Goal: Transaction & Acquisition: Book appointment/travel/reservation

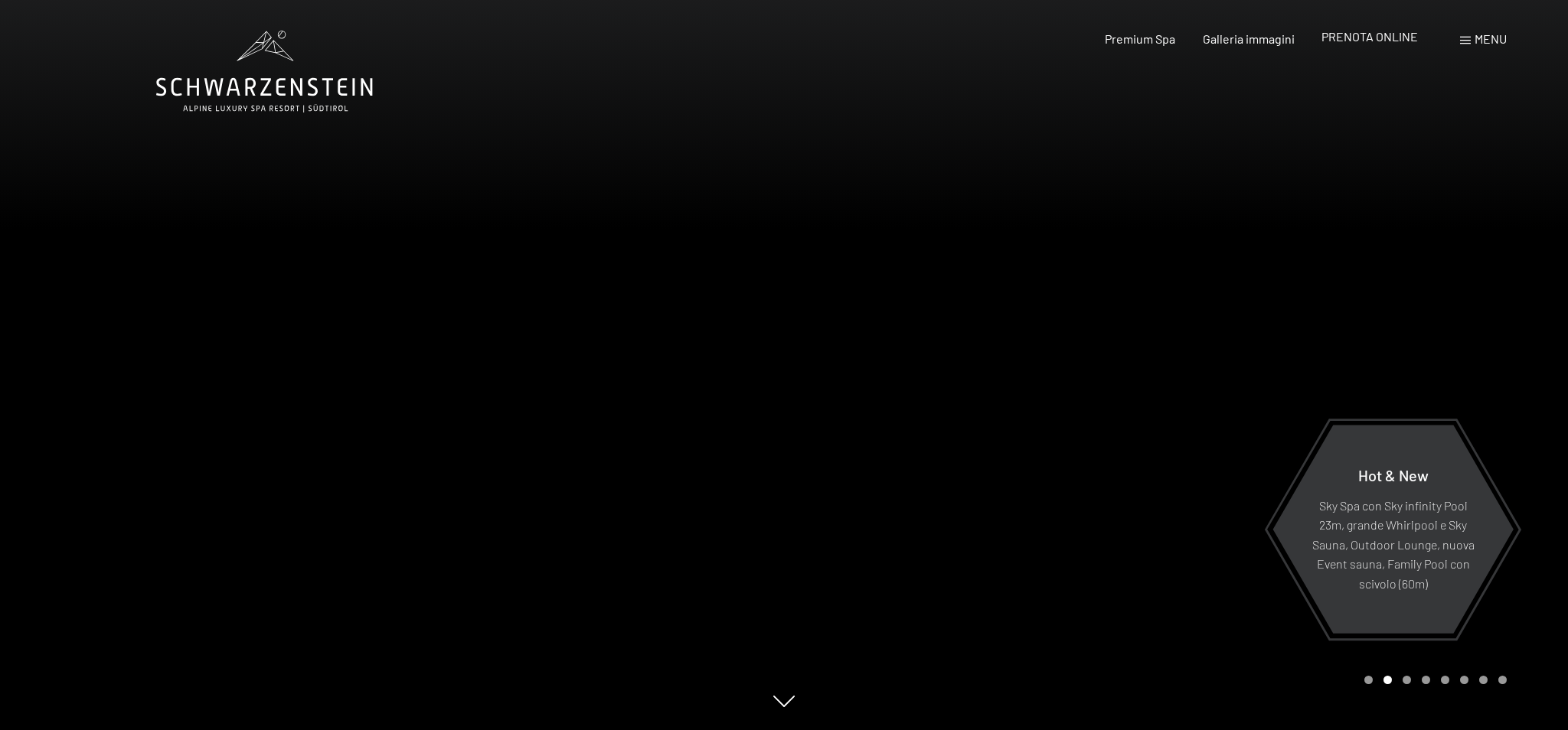
click at [1366, 32] on span "PRENOTA ONLINE" at bounding box center [1369, 36] width 96 height 15
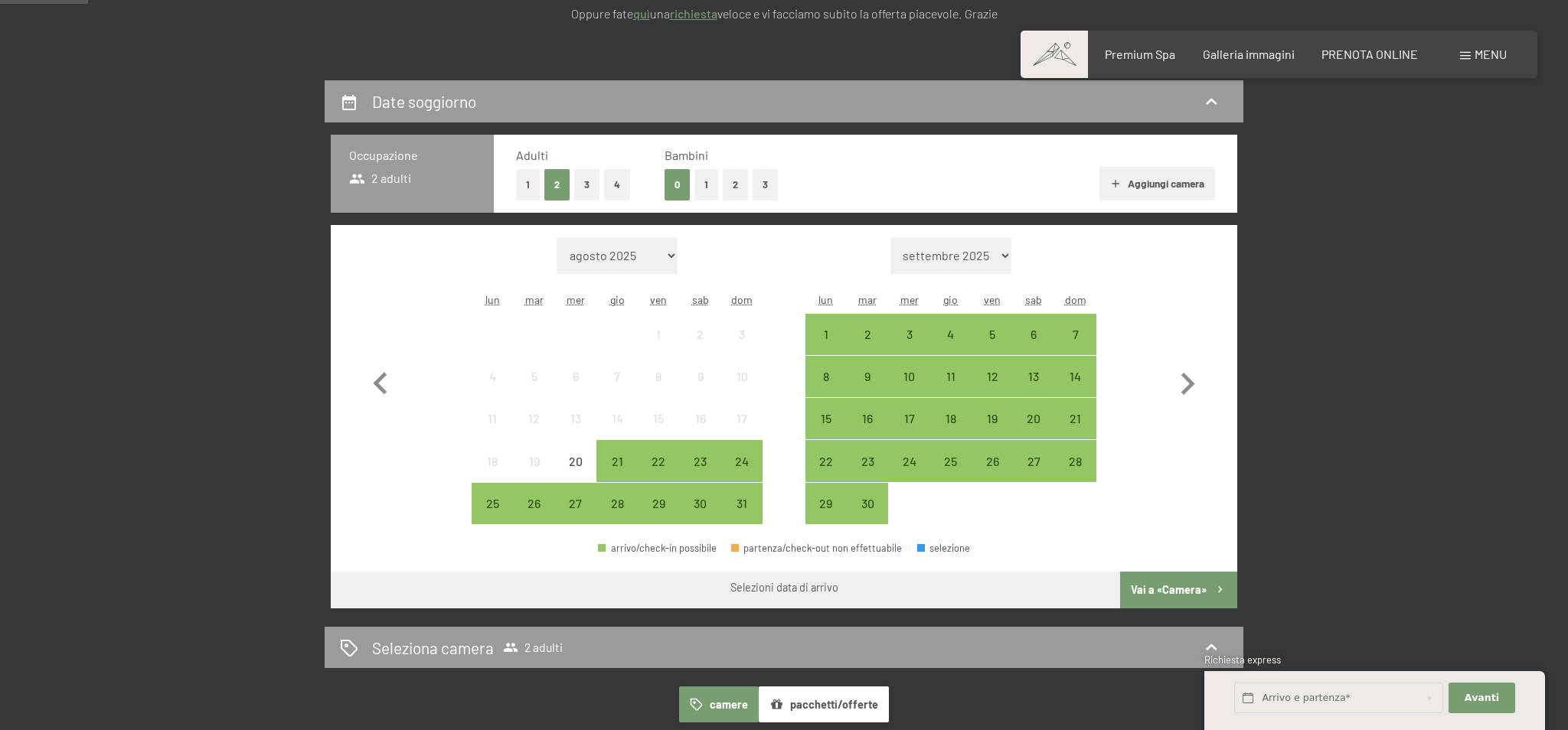
scroll to position [296, 0]
click at [663, 256] on select "agosto 2025 settembre 2025 ottobre 2025 novembre 2025 dicembre 2025 gennaio 202…" at bounding box center [617, 256] width 122 height 36
select select "2025-09-01"
select select "2025-10-01"
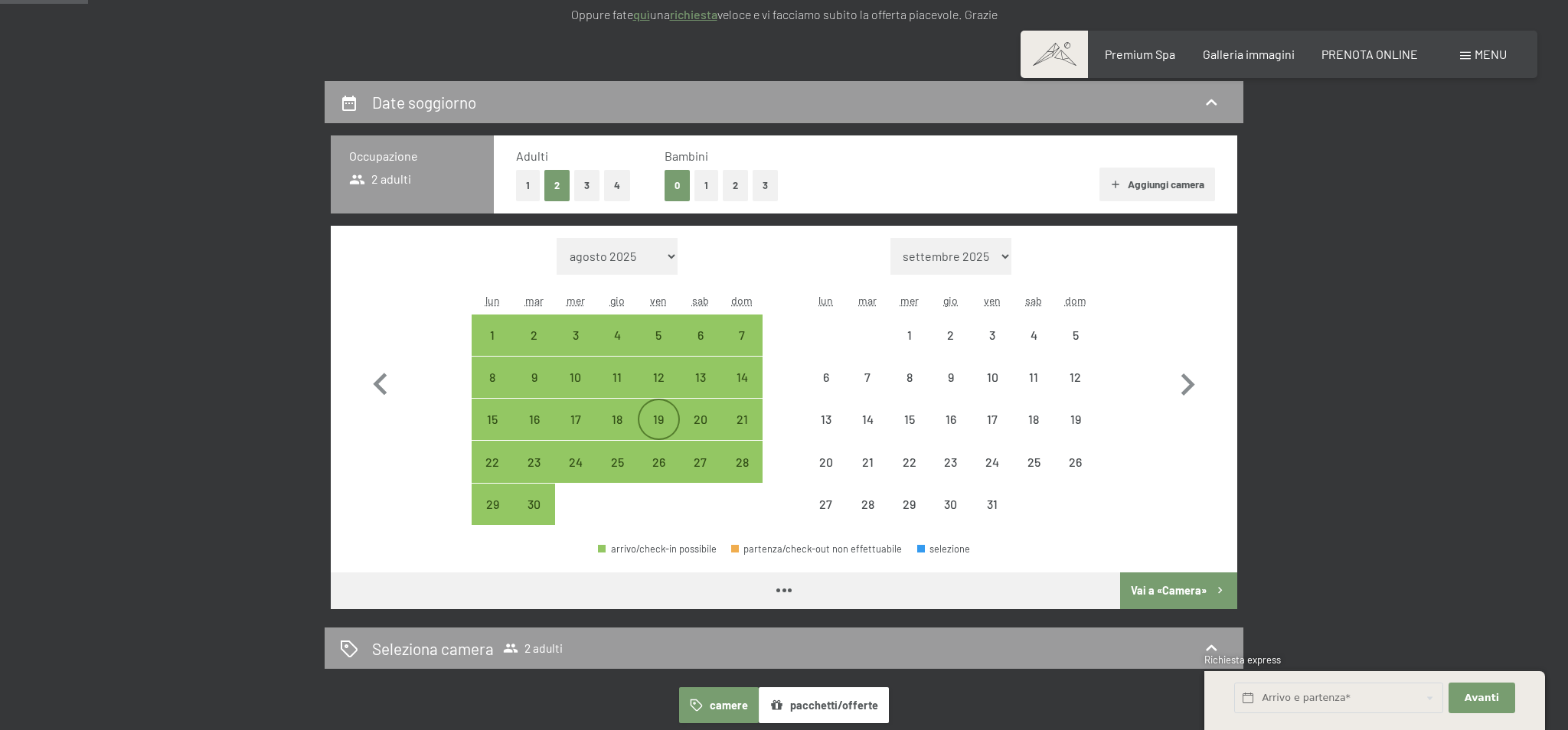
select select "2025-09-01"
select select "2025-10-01"
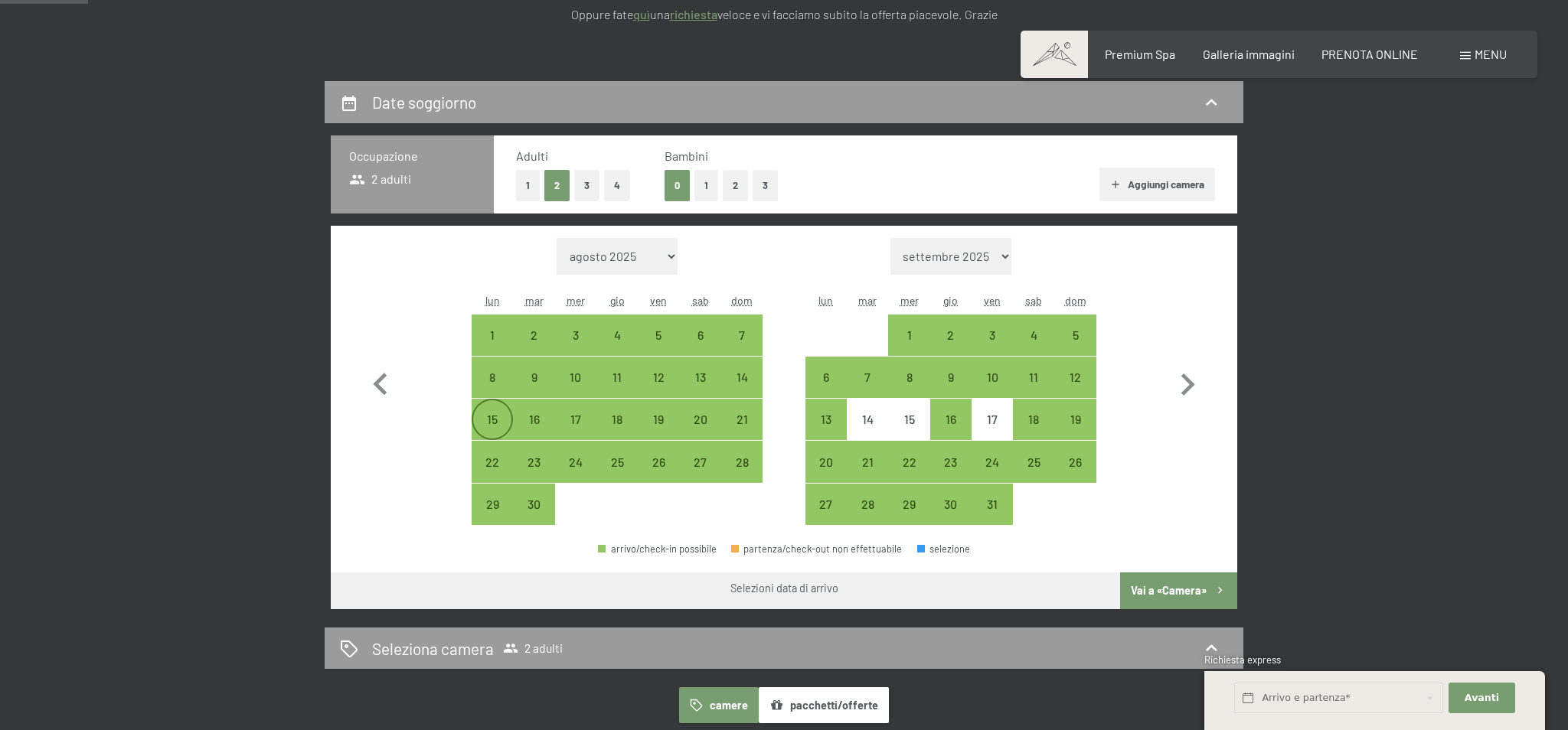
click at [494, 433] on div "15" at bounding box center [492, 432] width 38 height 38
select select "2025-09-01"
select select "2025-10-01"
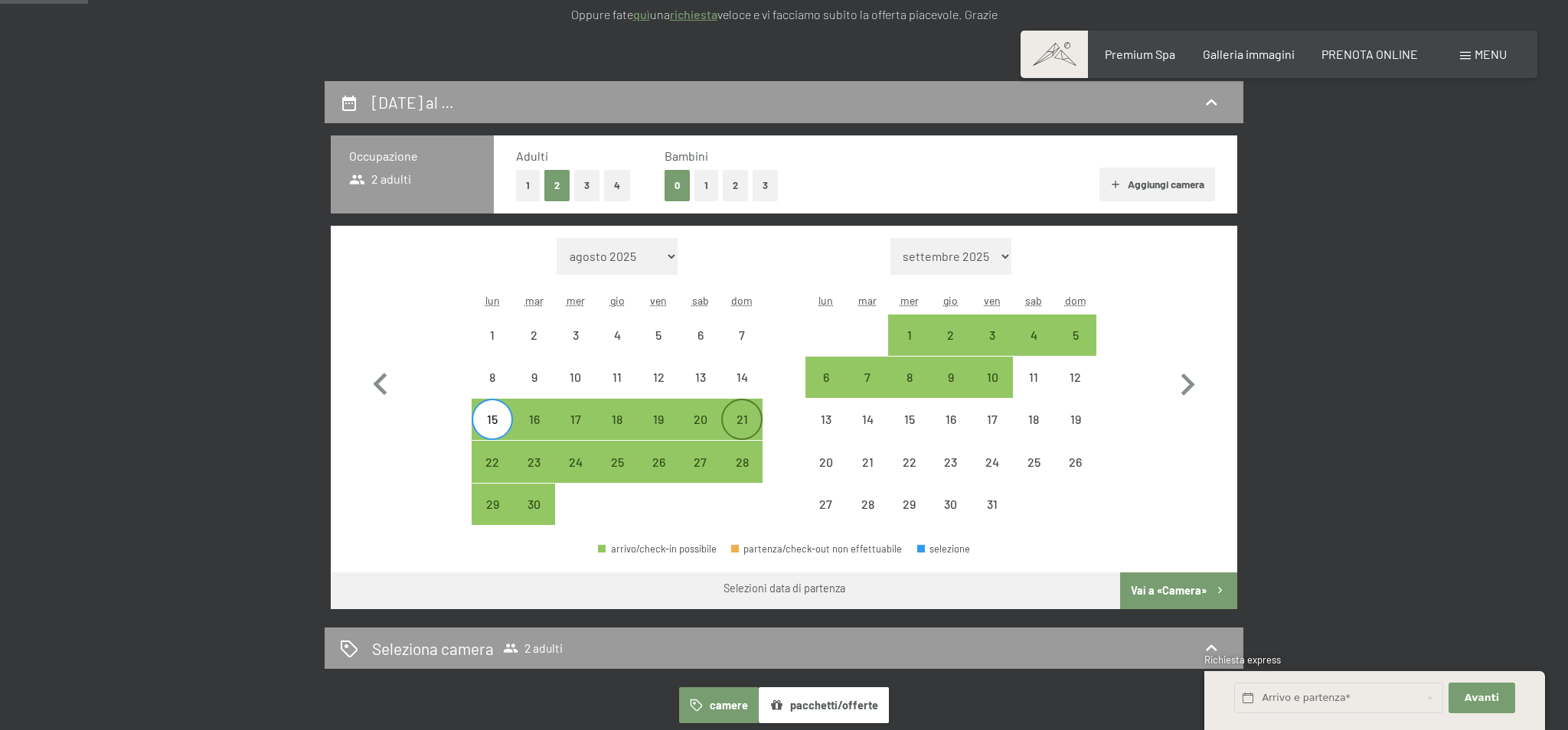
click at [747, 421] on div "21" at bounding box center [742, 432] width 38 height 38
select select "2025-09-01"
select select "2025-10-01"
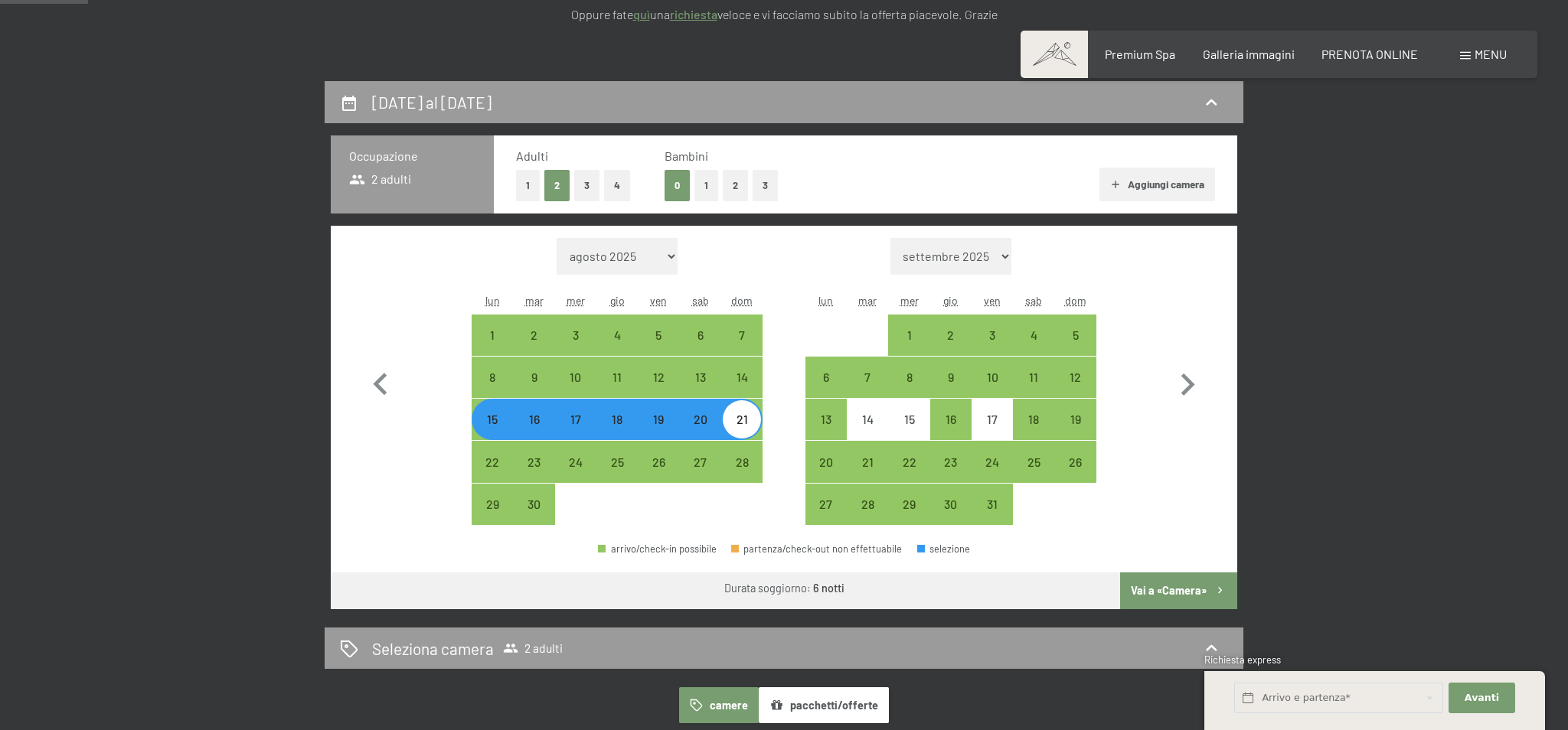
click at [1157, 588] on button "Vai a «Camera»" at bounding box center [1178, 591] width 117 height 36
select select "2025-09-01"
select select "2025-10-01"
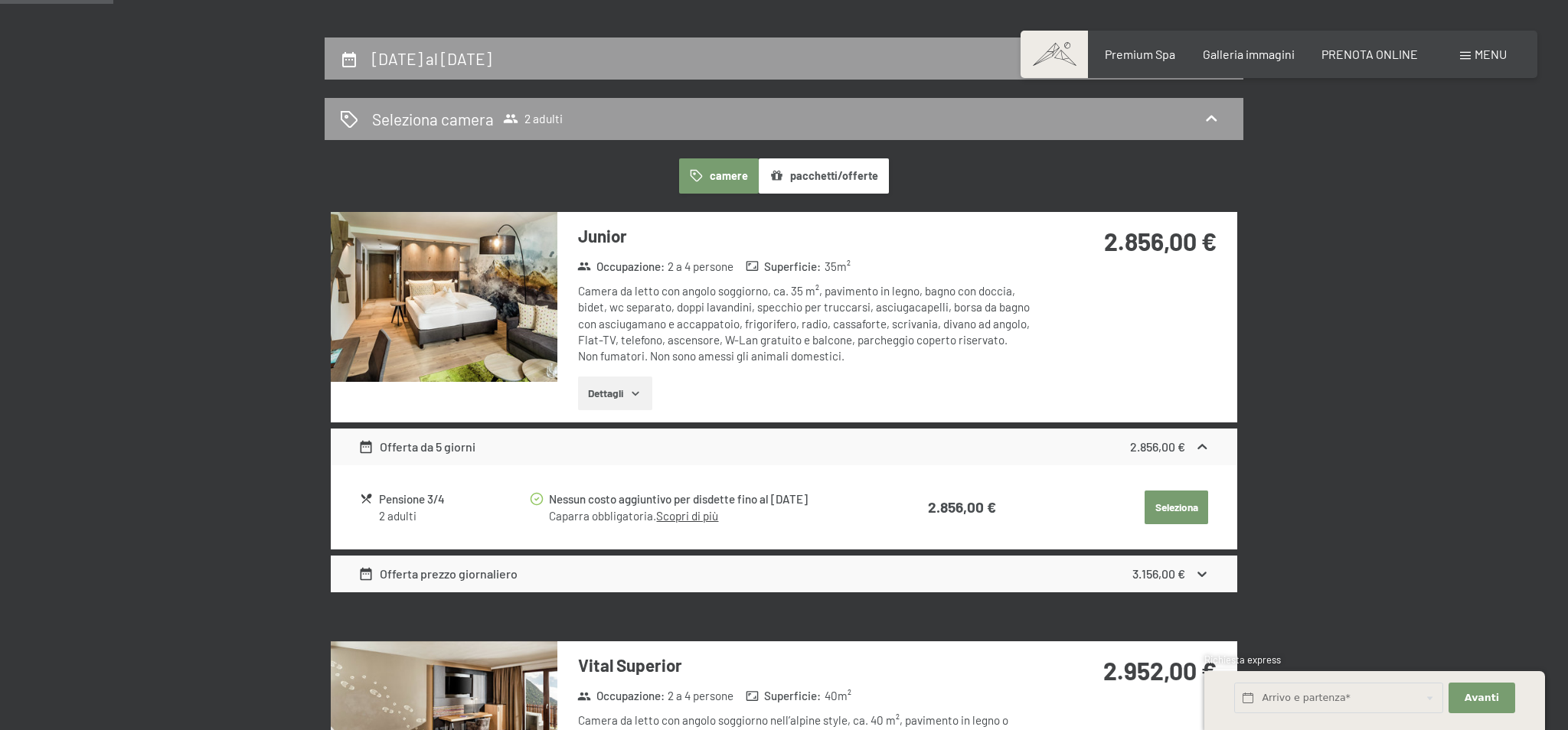
scroll to position [324, 0]
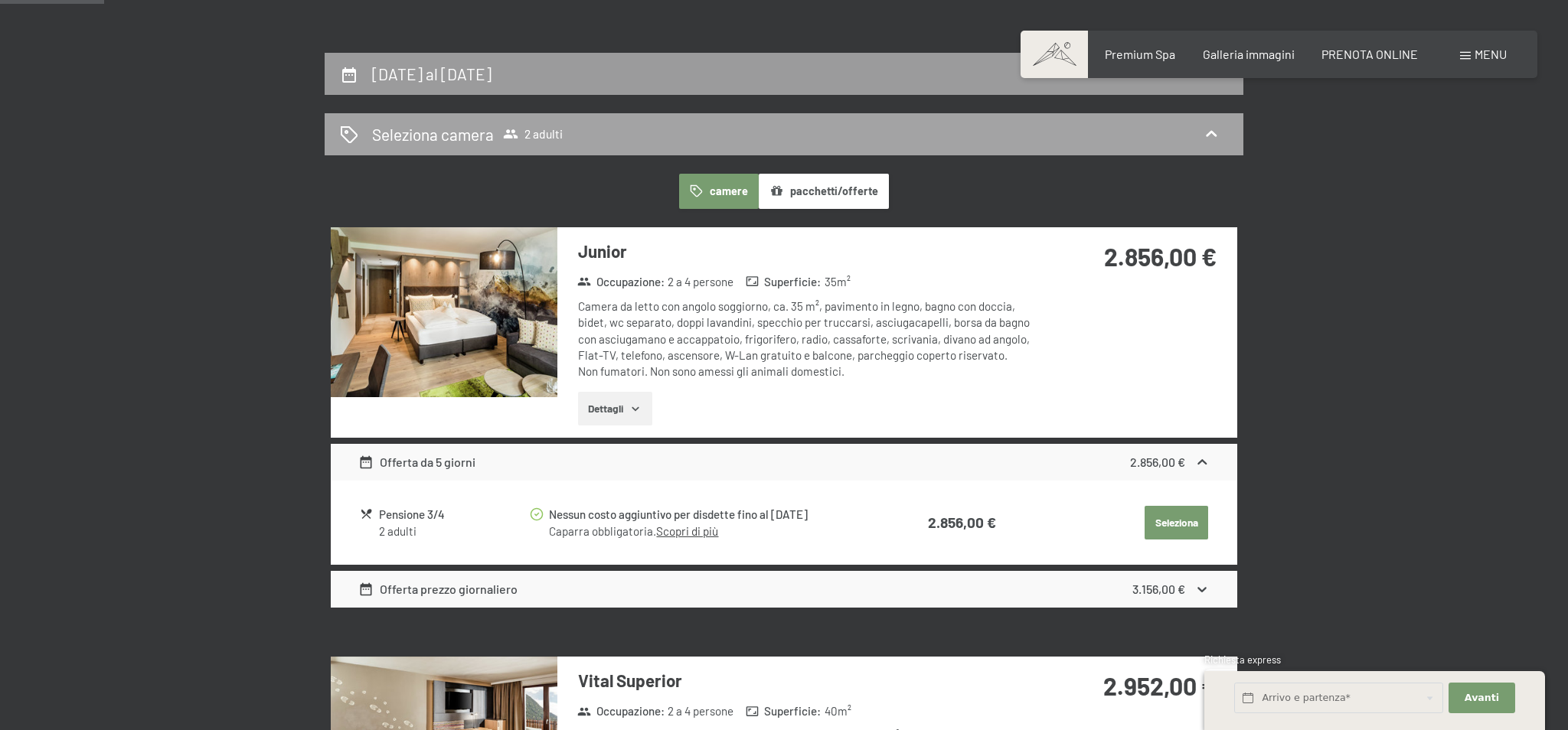
click at [1220, 137] on icon at bounding box center [1211, 134] width 18 height 18
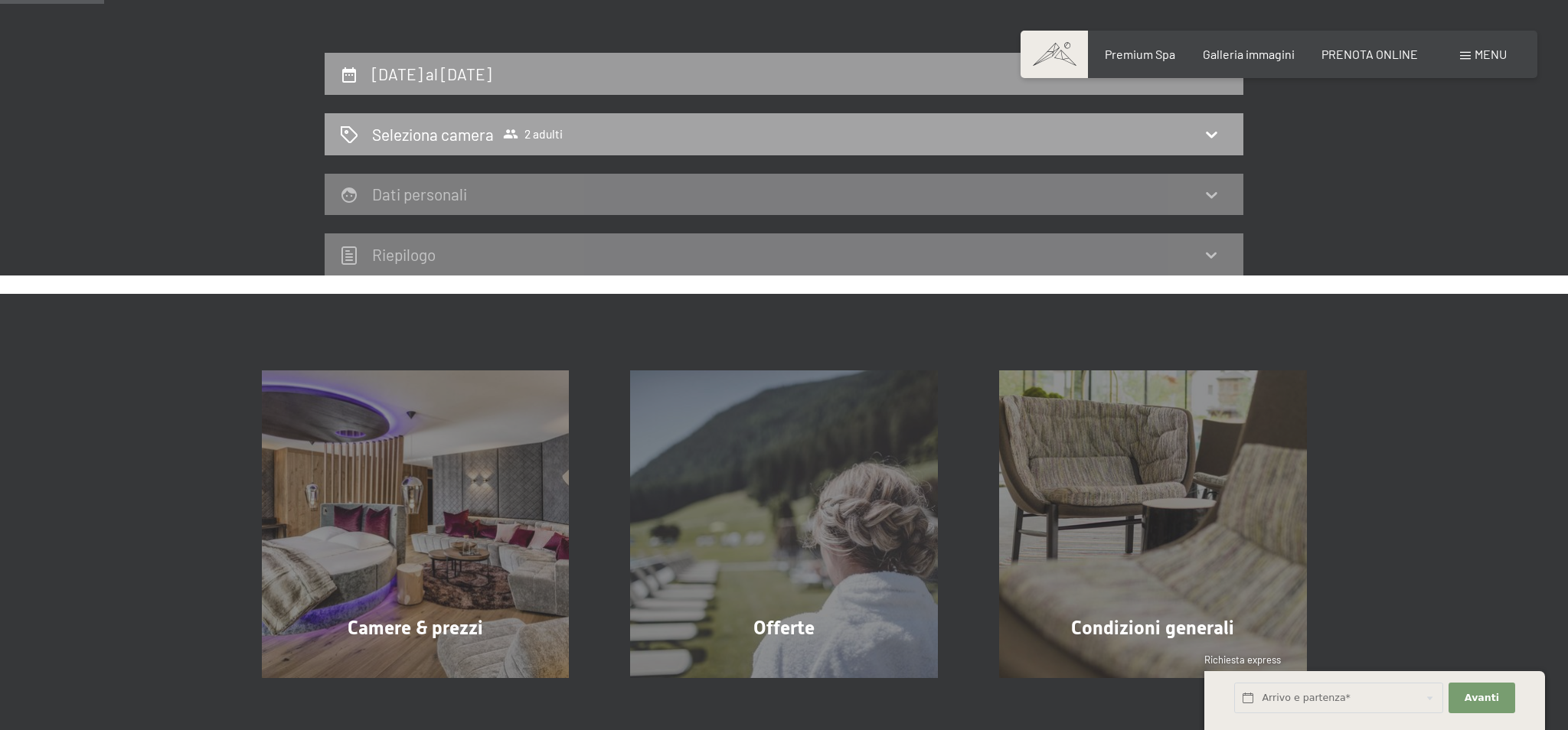
click at [1209, 135] on icon at bounding box center [1210, 134] width 11 height 6
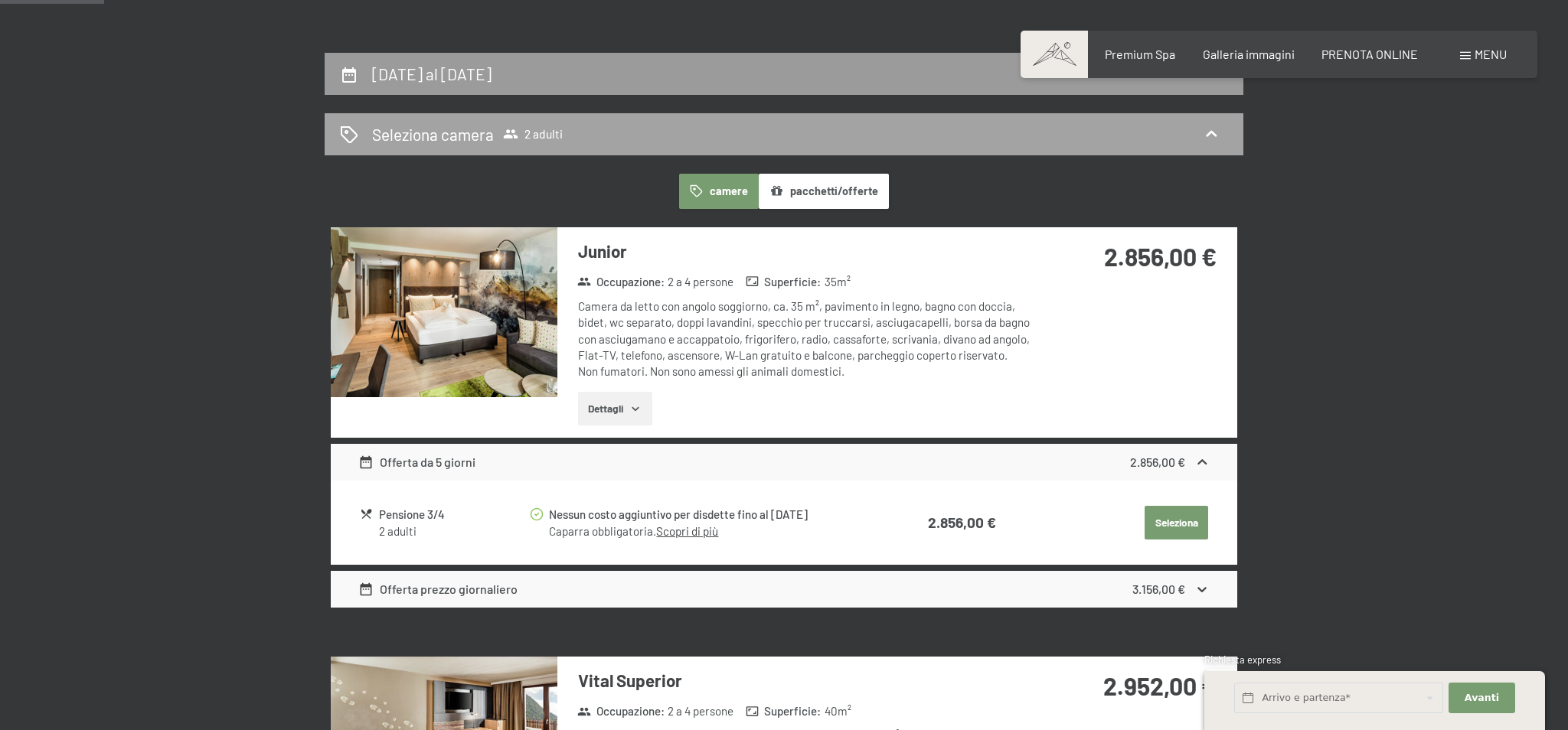
click at [1105, 137] on div "Seleziona camera 2 adulti" at bounding box center [784, 134] width 888 height 22
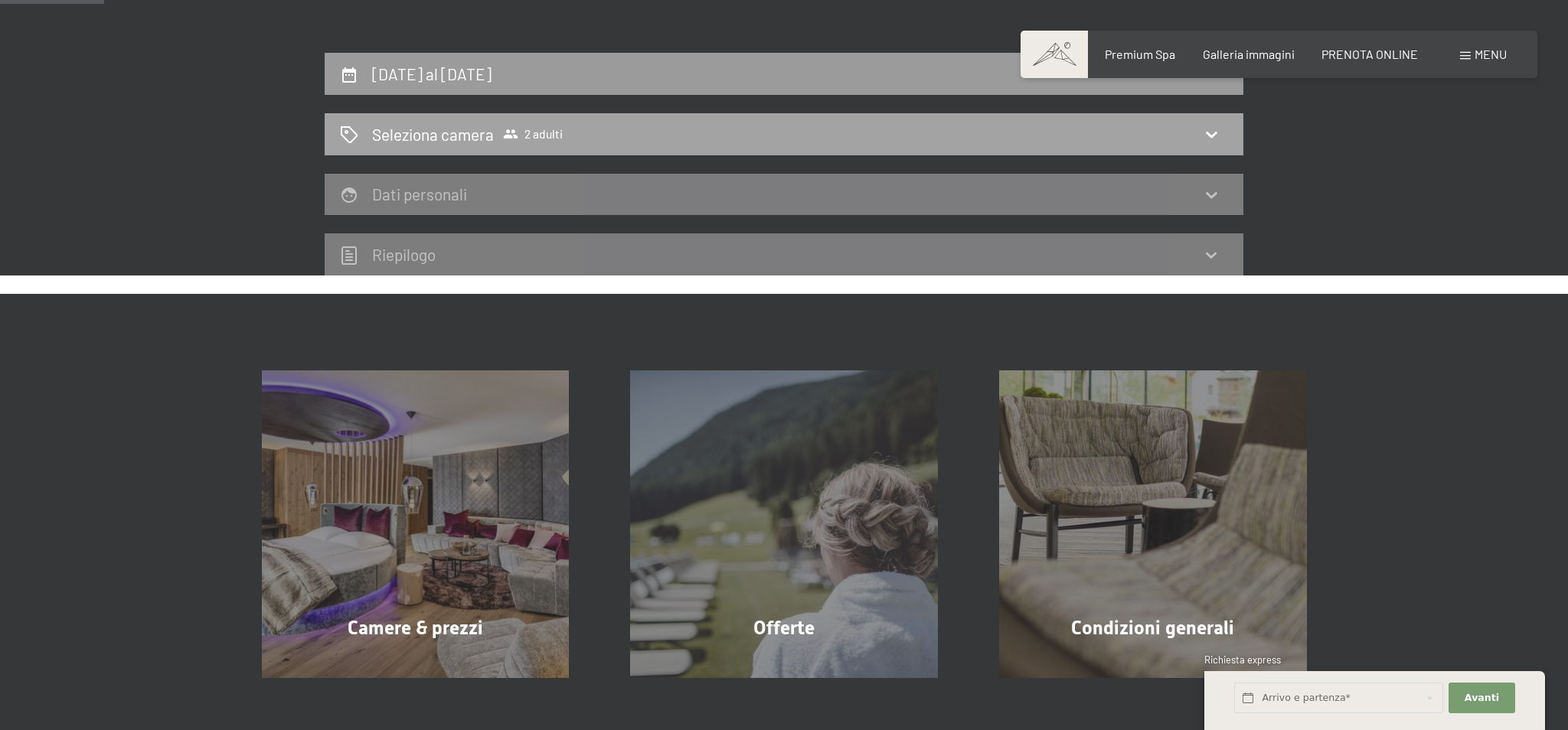
click at [1214, 133] on icon at bounding box center [1211, 134] width 18 height 18
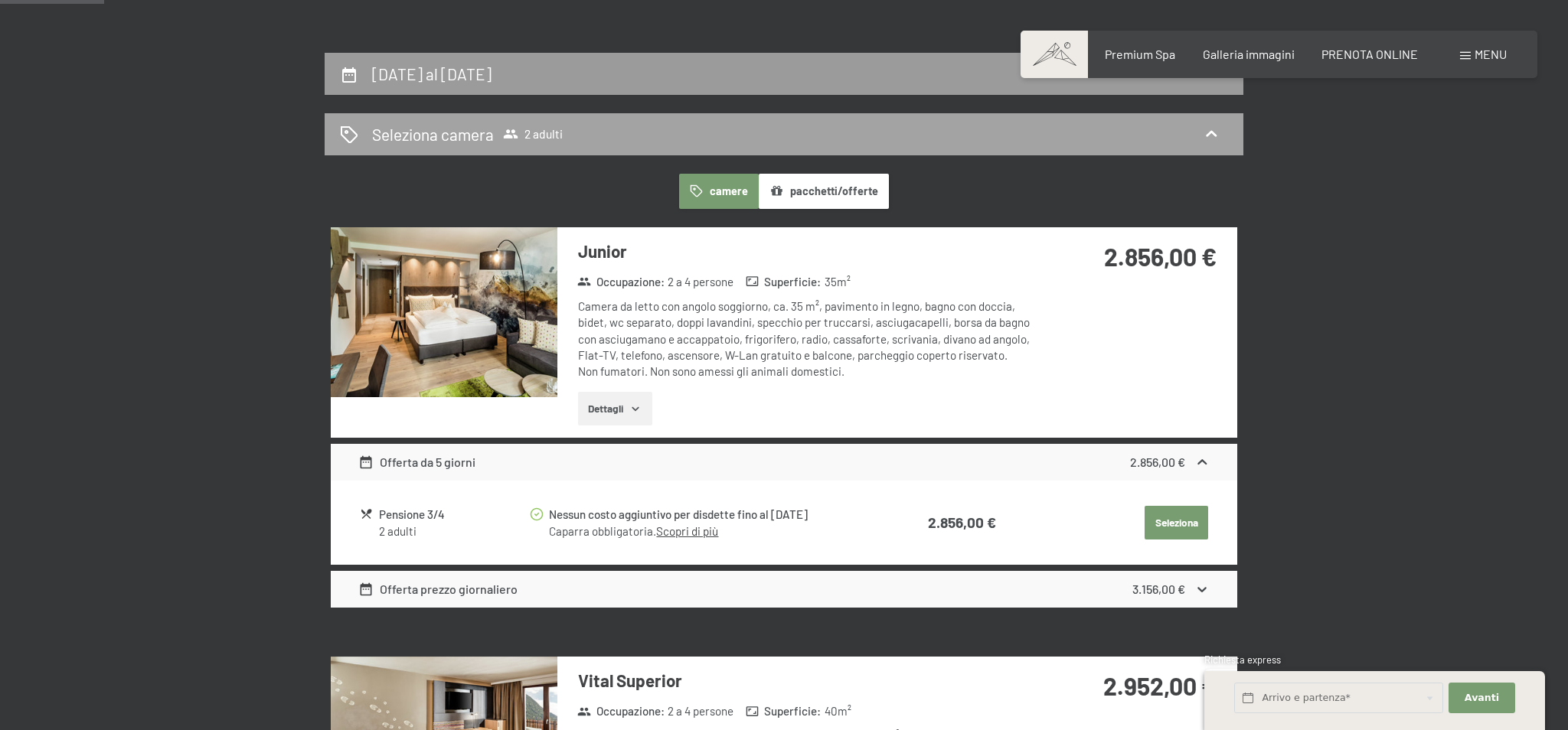
click at [548, 134] on span "2 adulti" at bounding box center [533, 134] width 60 height 15
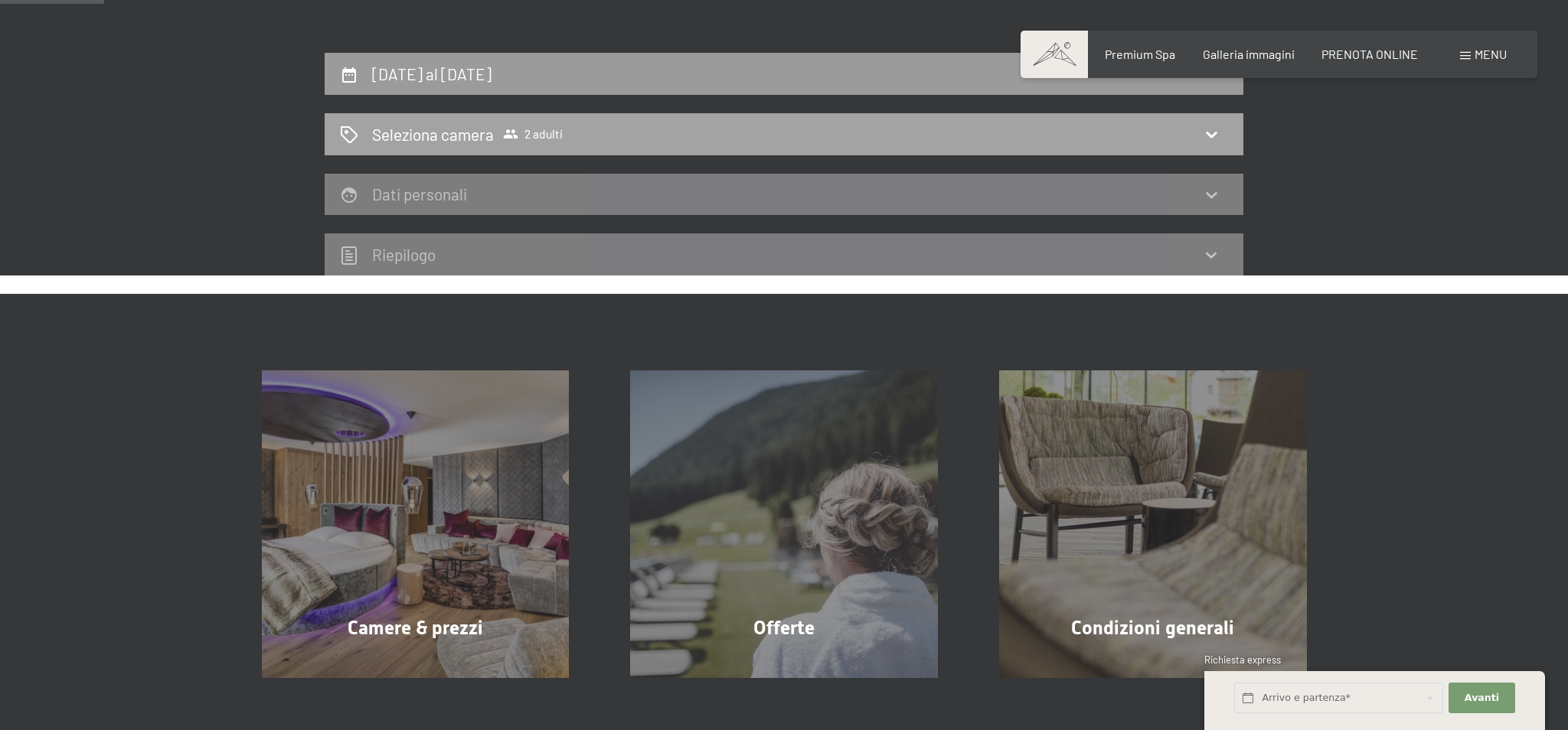
click at [548, 134] on span "2 adulti" at bounding box center [533, 134] width 60 height 15
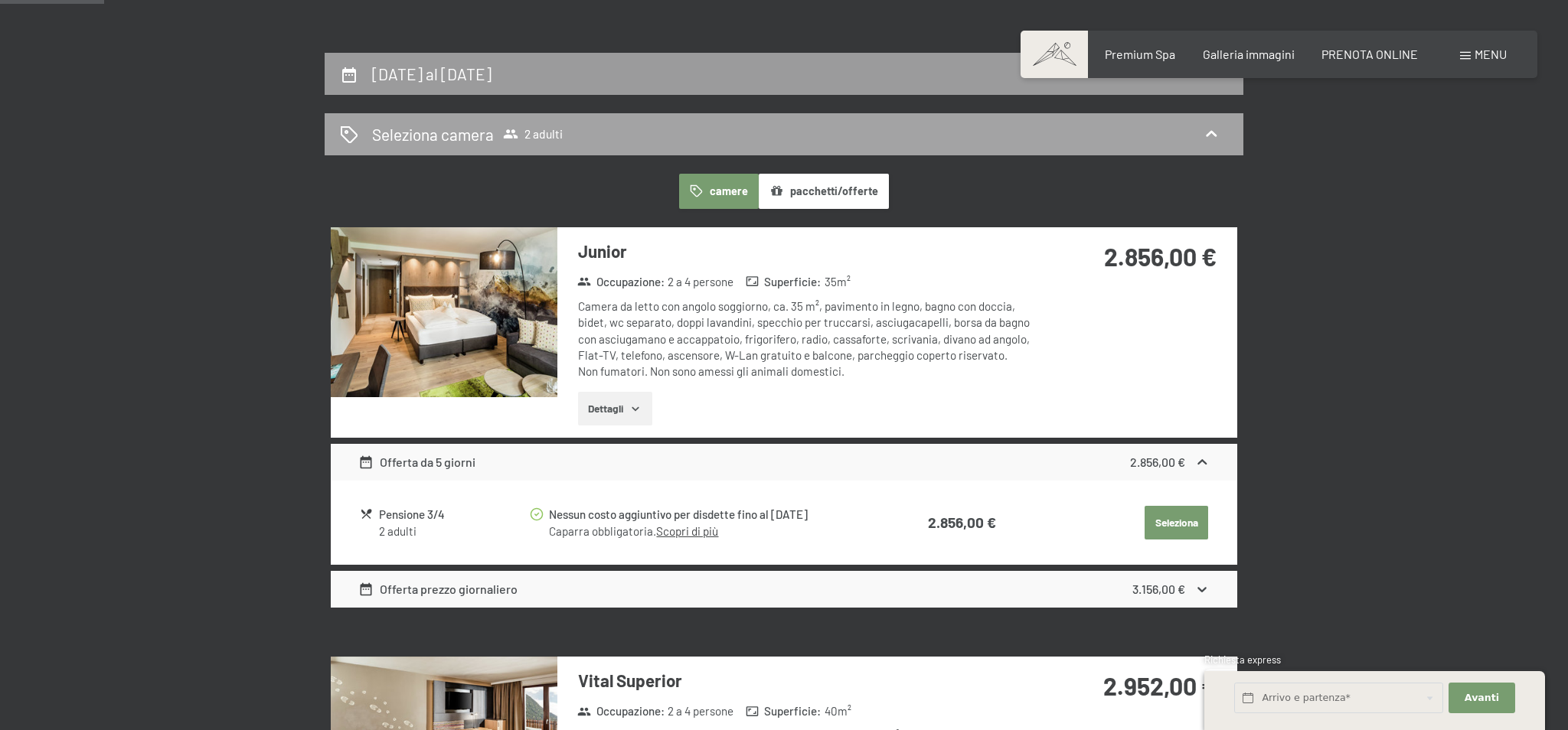
click at [351, 139] on icon at bounding box center [349, 134] width 18 height 18
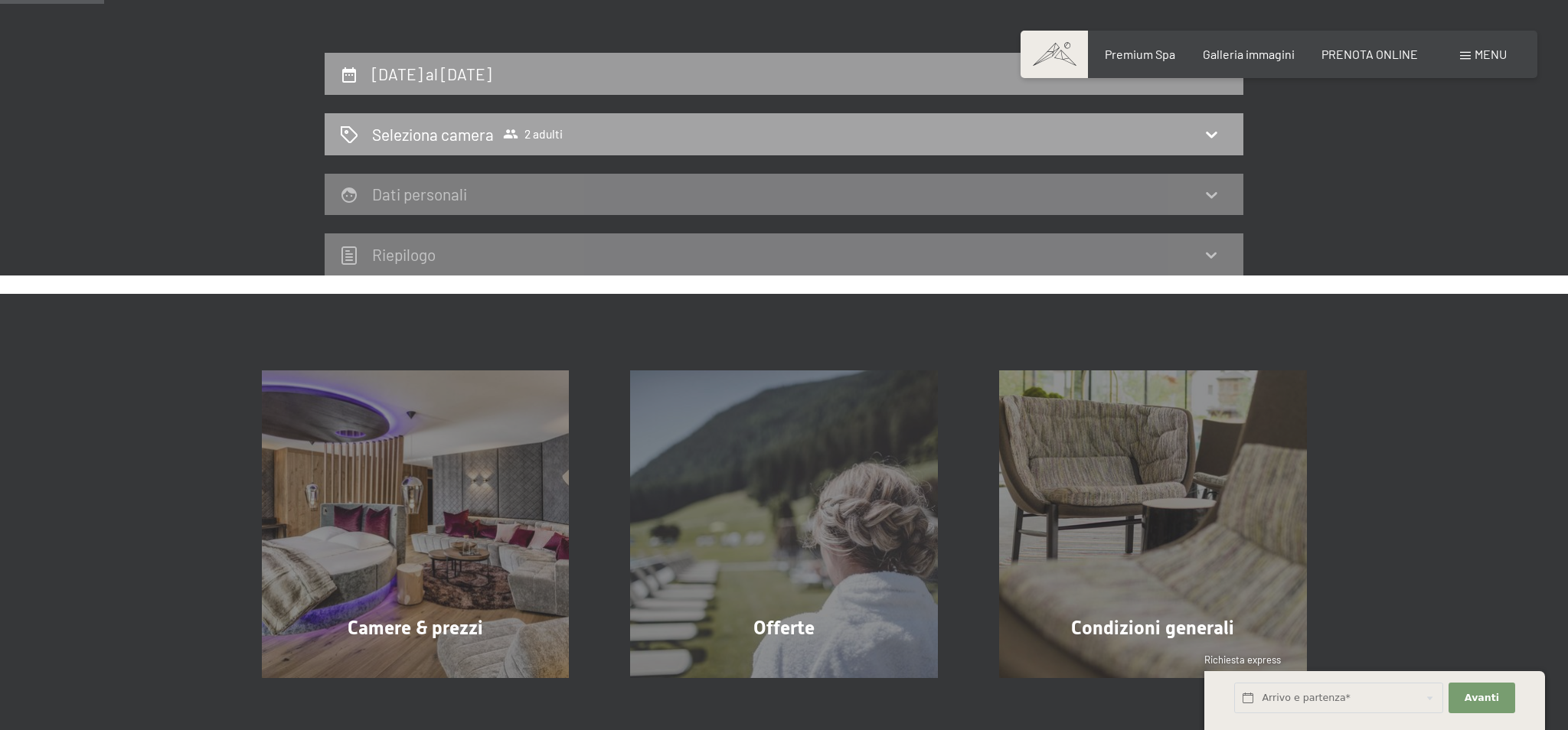
click at [351, 139] on icon at bounding box center [349, 134] width 18 height 18
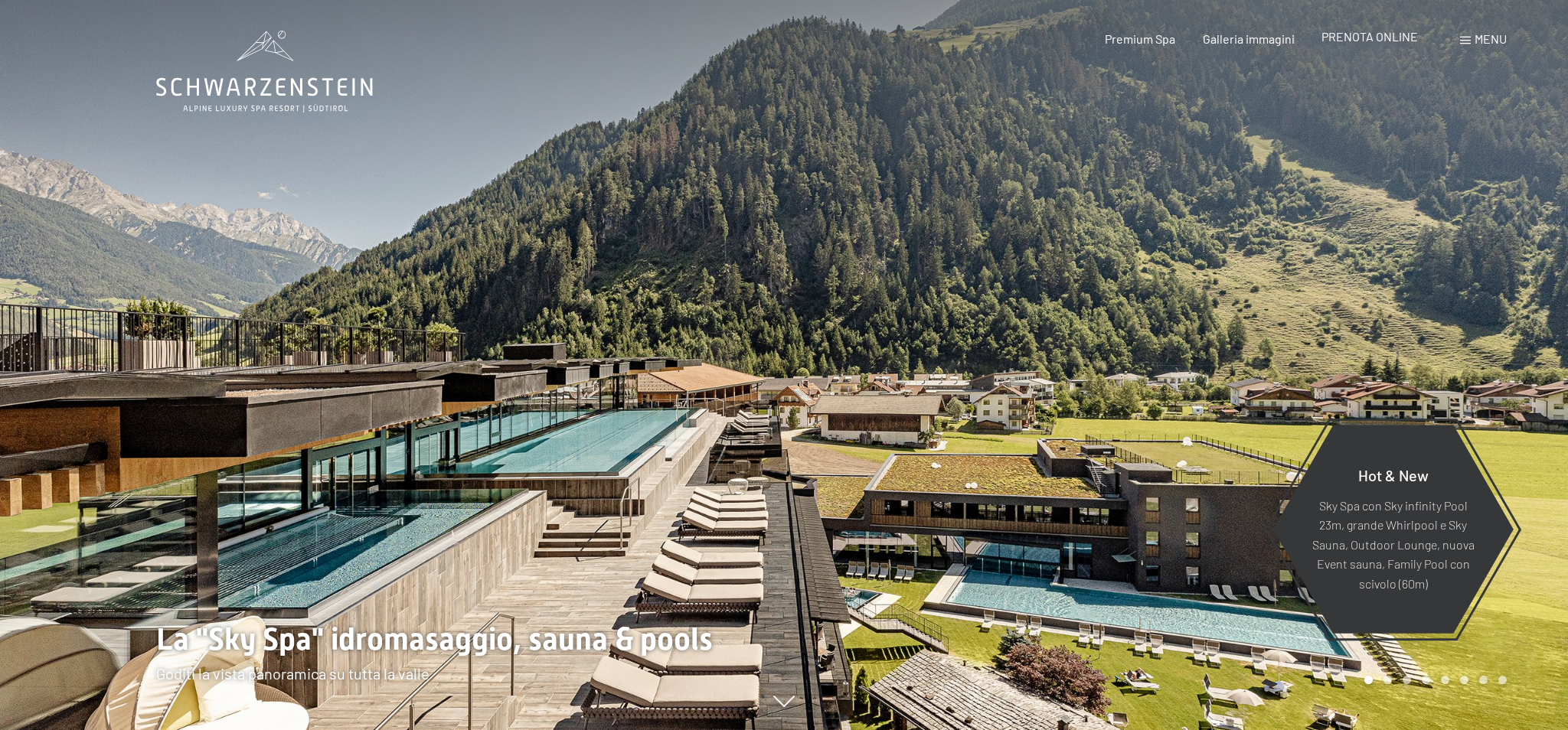
click at [1361, 38] on span "PRENOTA ONLINE" at bounding box center [1369, 36] width 96 height 15
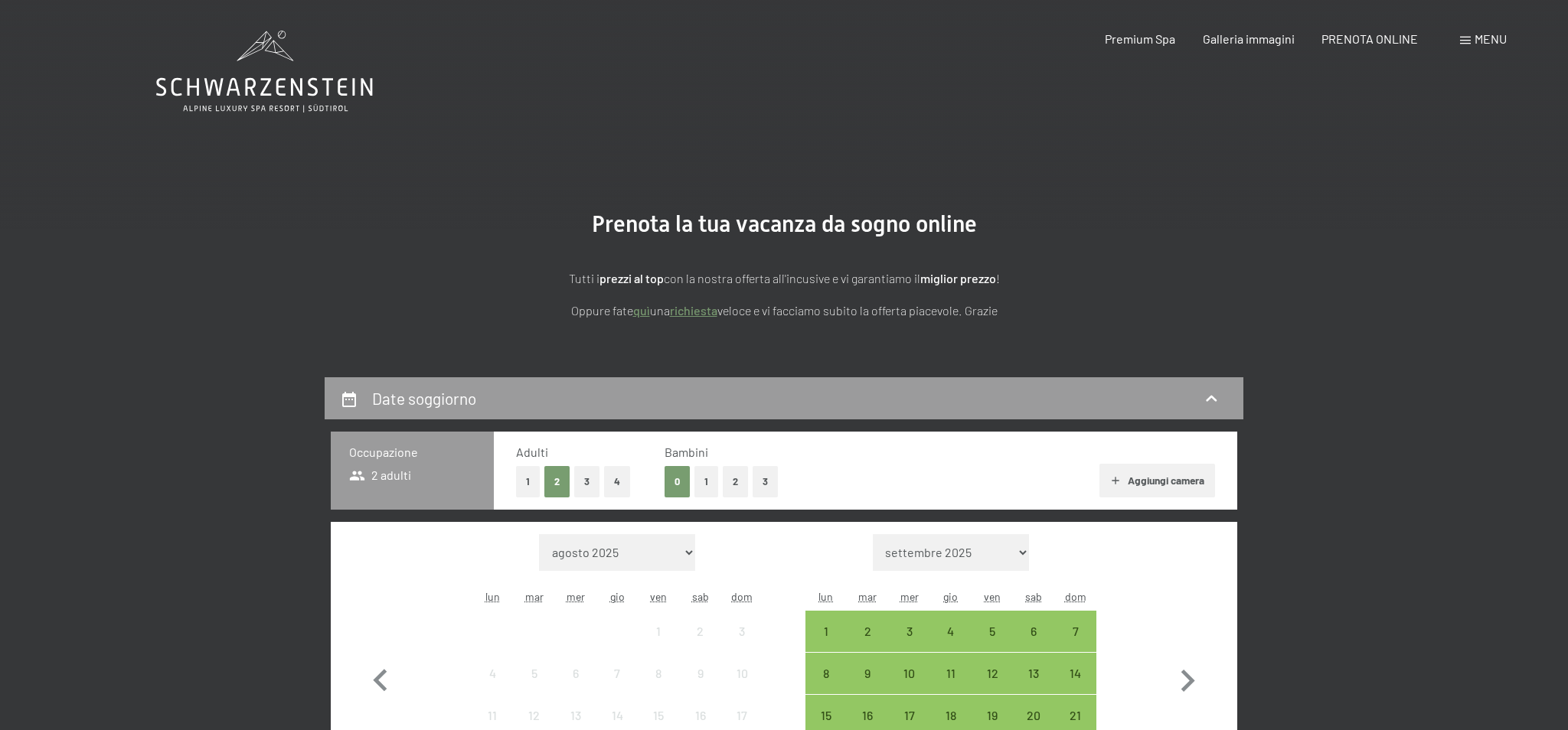
click at [730, 480] on button "2" at bounding box center [735, 482] width 25 height 32
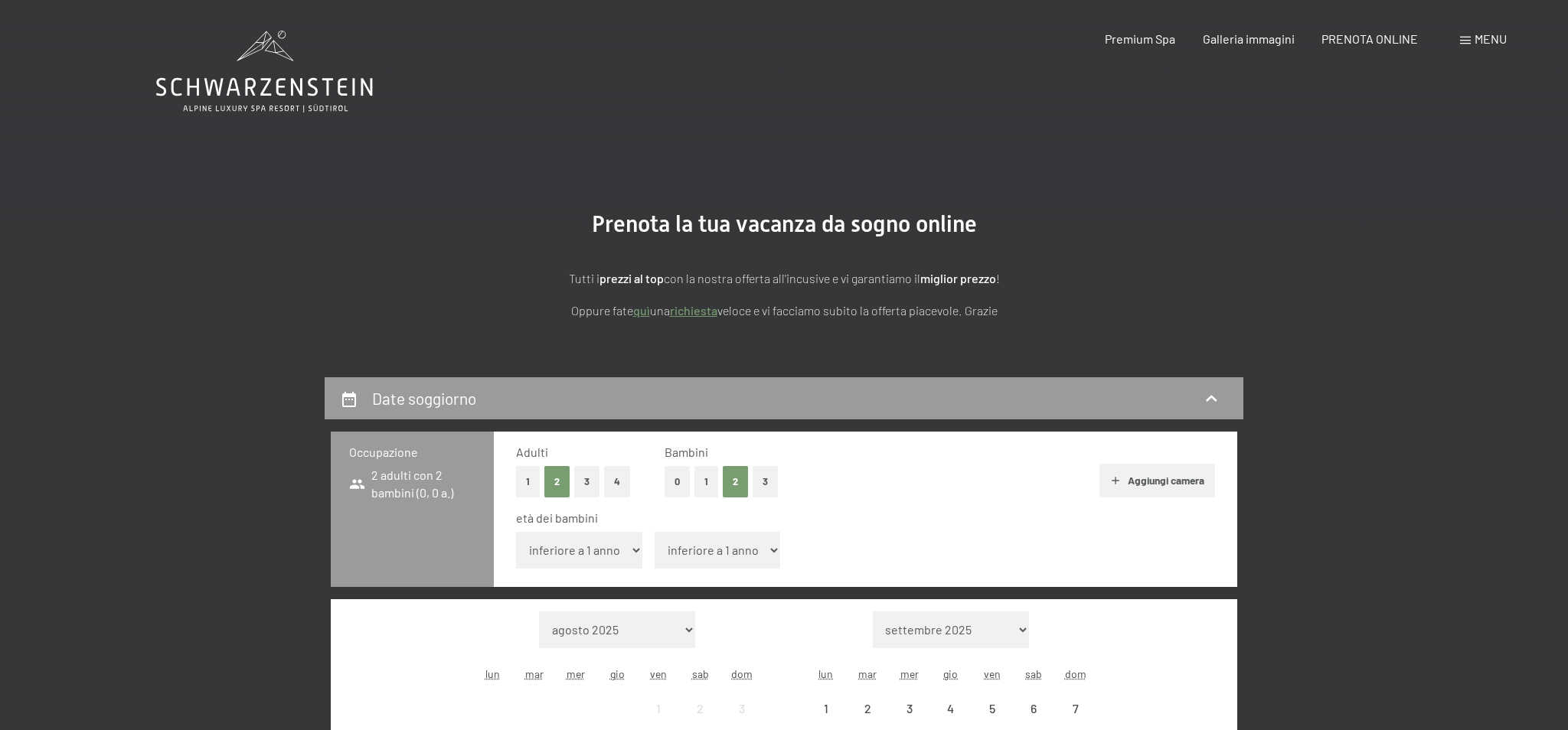
click at [621, 548] on select "inferiore a 1 anno 1 anno 2 anni 3 anni 4 anni 5 anni 6 anni 7 anni 8 anni 9 an…" at bounding box center [579, 550] width 126 height 36
select select "3"
click at [516, 532] on select "inferiore a 1 anno 1 anno 2 anni 3 anni 4 anni 5 anni 6 anni 7 anni 8 anni 9 an…" at bounding box center [579, 550] width 126 height 36
click at [755, 536] on select "inferiore a 1 anno 1 anno 2 anni 3 anni 4 anni 5 anni 6 anni 7 anni 8 anni 9 an…" at bounding box center [718, 550] width 126 height 36
select select "6"
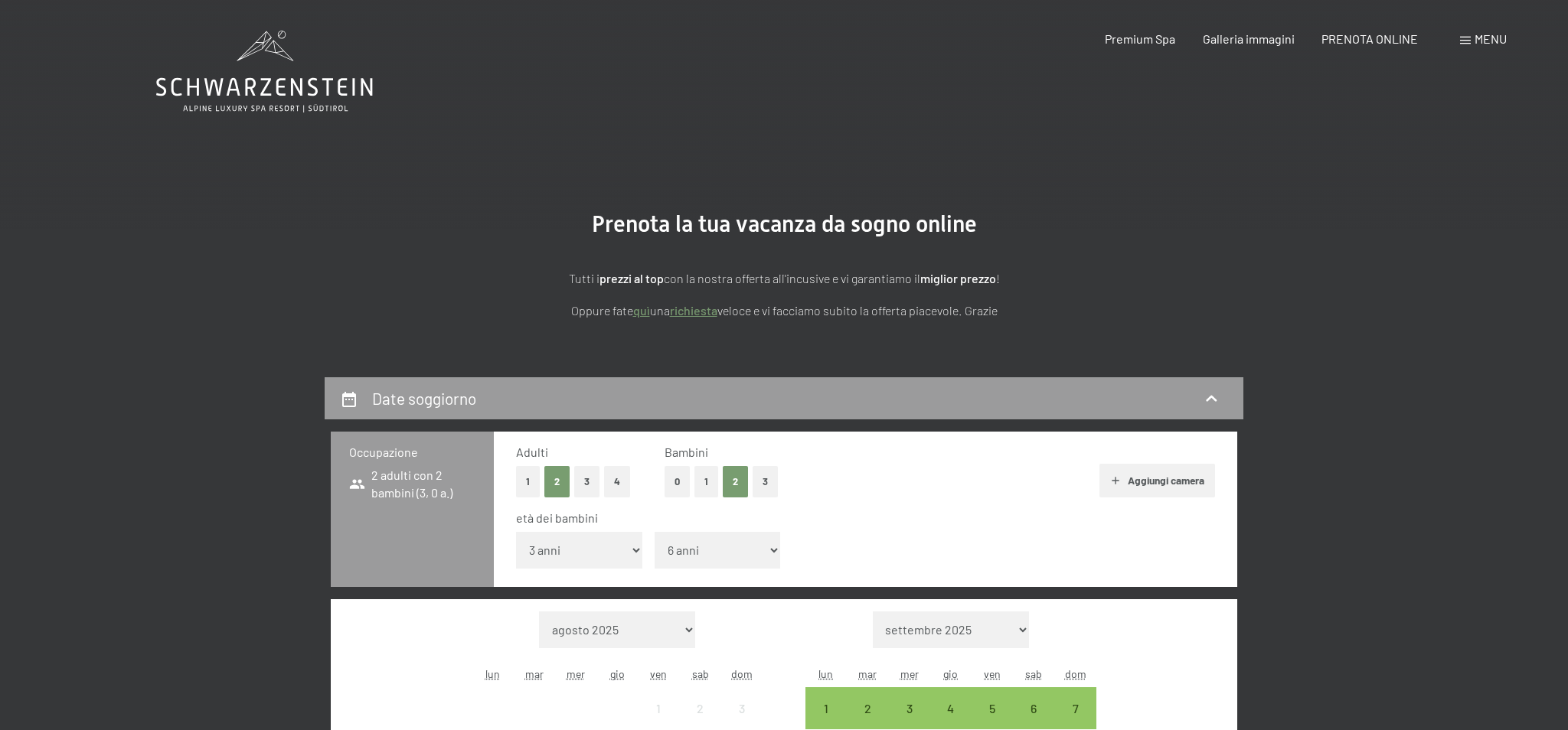
click at [655, 532] on select "inferiore a 1 anno 1 anno 2 anni 3 anni 4 anni 5 anni 6 anni 7 anni 8 anni 9 an…" at bounding box center [718, 550] width 126 height 36
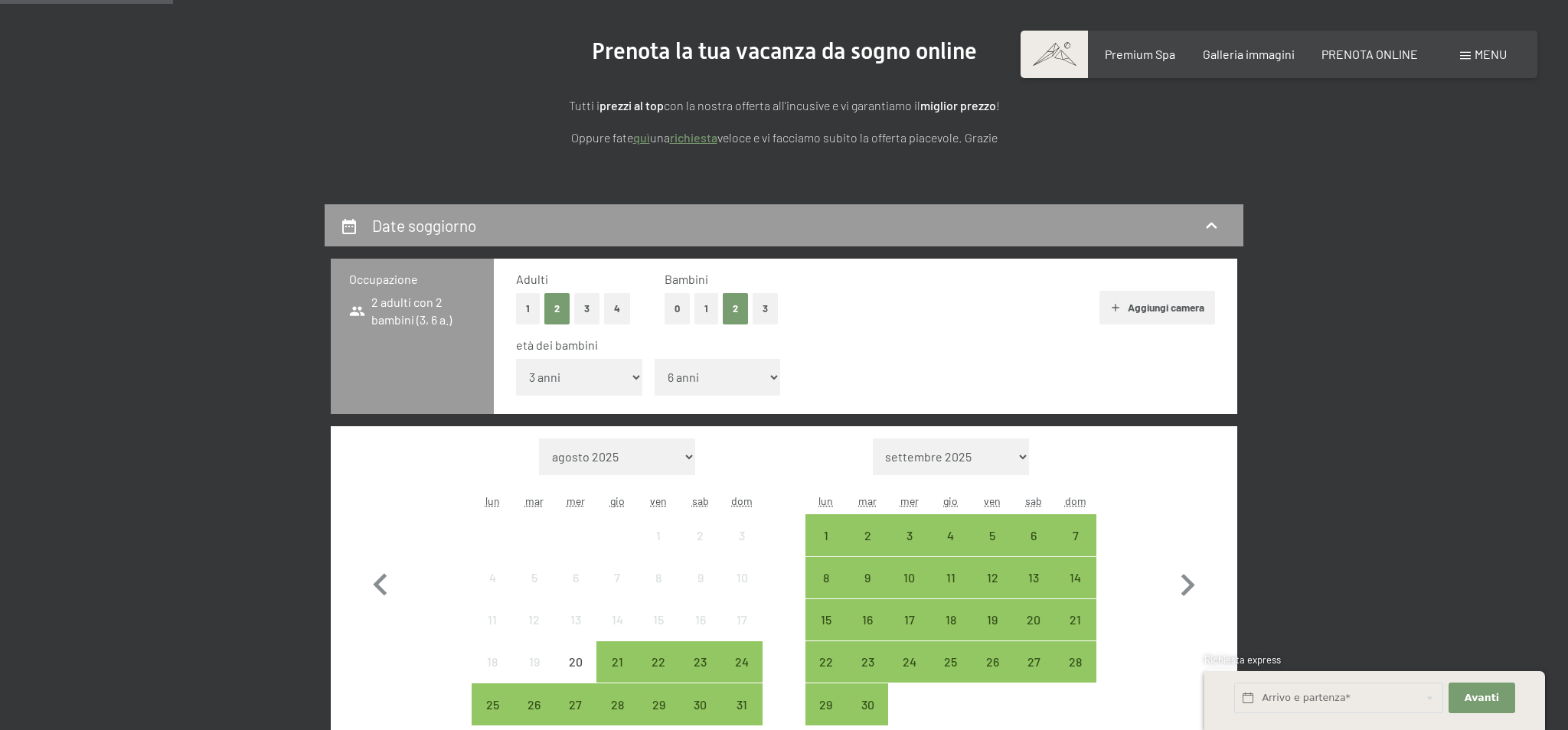
scroll to position [180, 0]
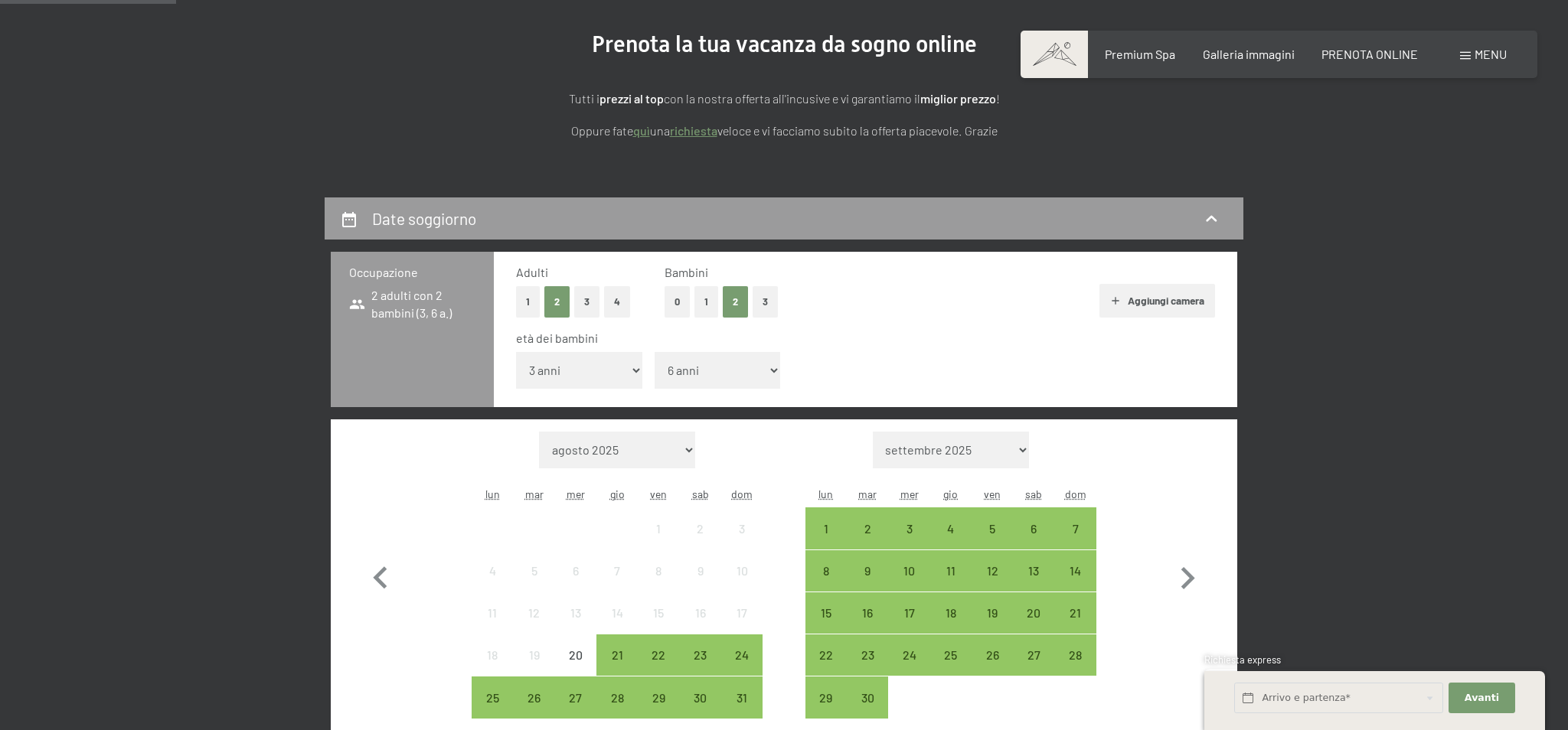
click at [664, 449] on select "agosto 2025 settembre 2025 ottobre 2025 novembre 2025 dicembre 2025 gennaio 202…" at bounding box center [617, 450] width 157 height 36
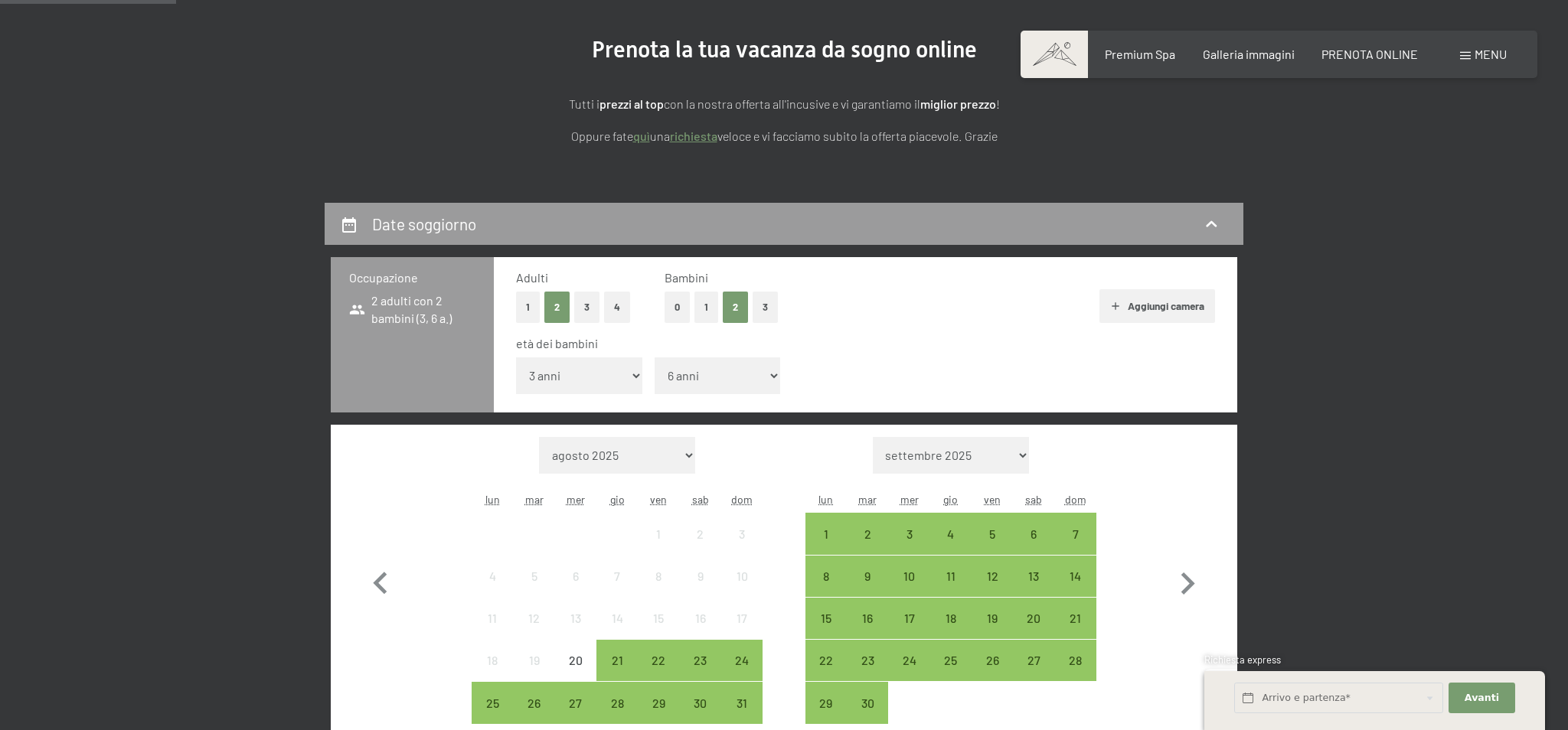
select select "2025-09-01"
select select "2025-10-01"
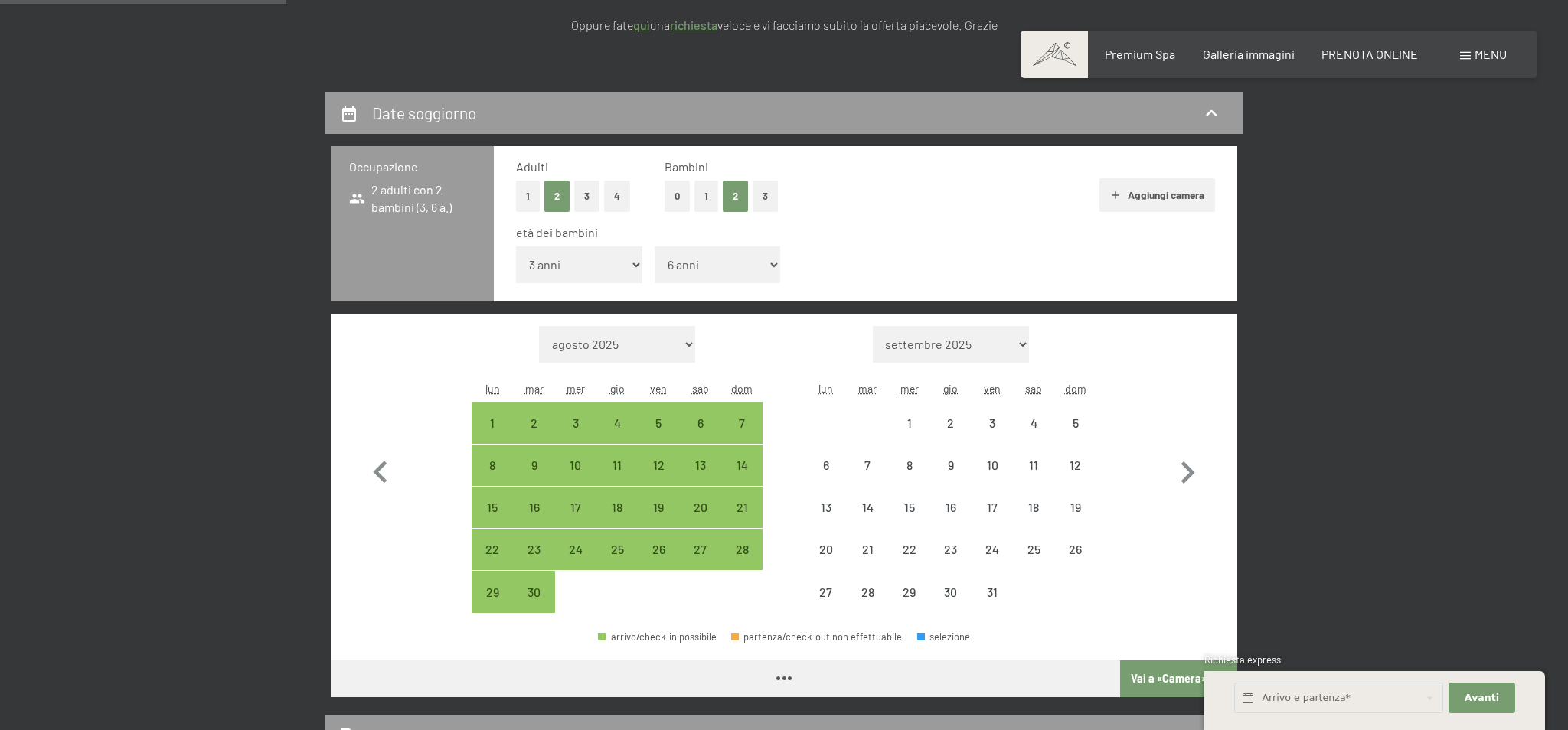
scroll to position [316, 0]
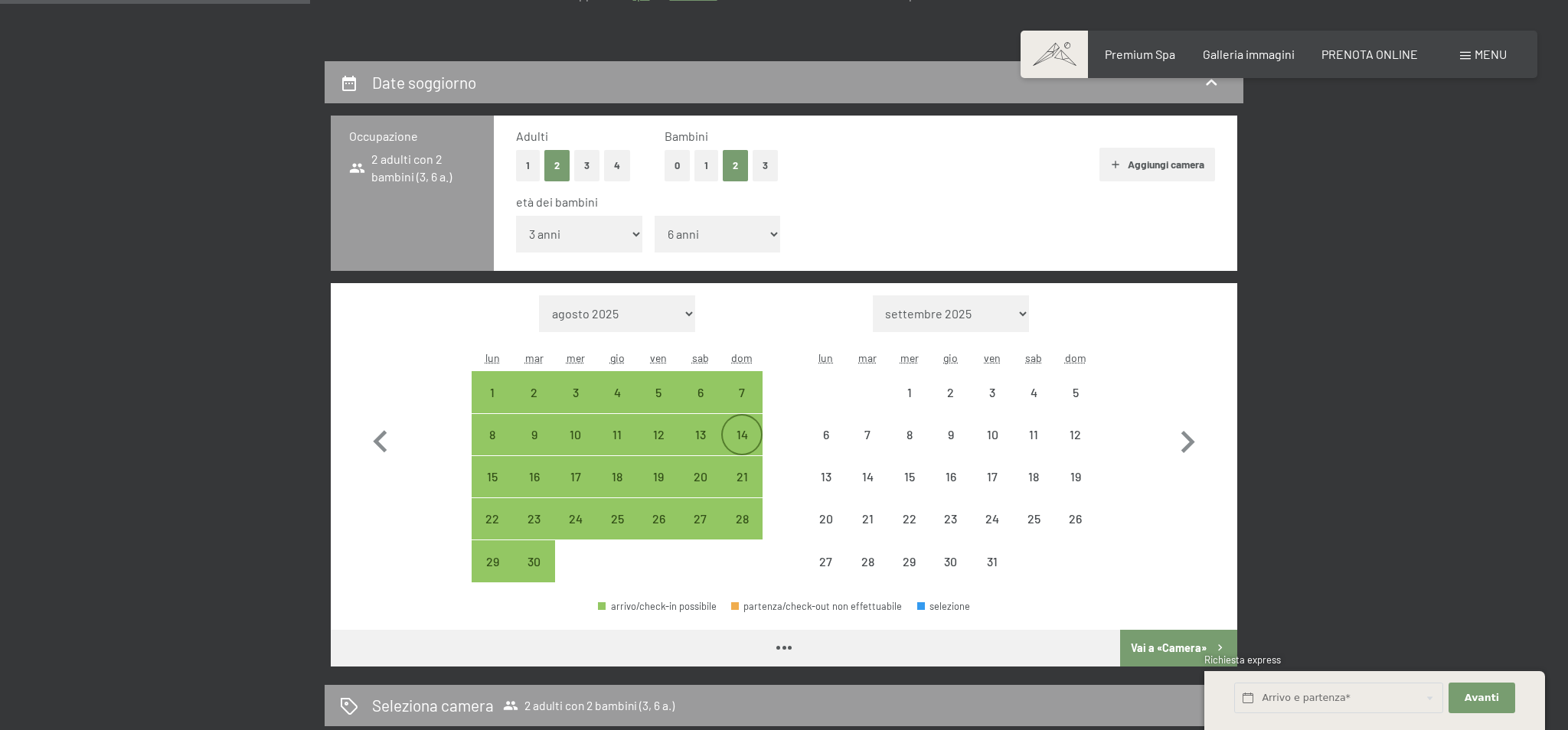
select select "2025-09-01"
select select "2025-10-01"
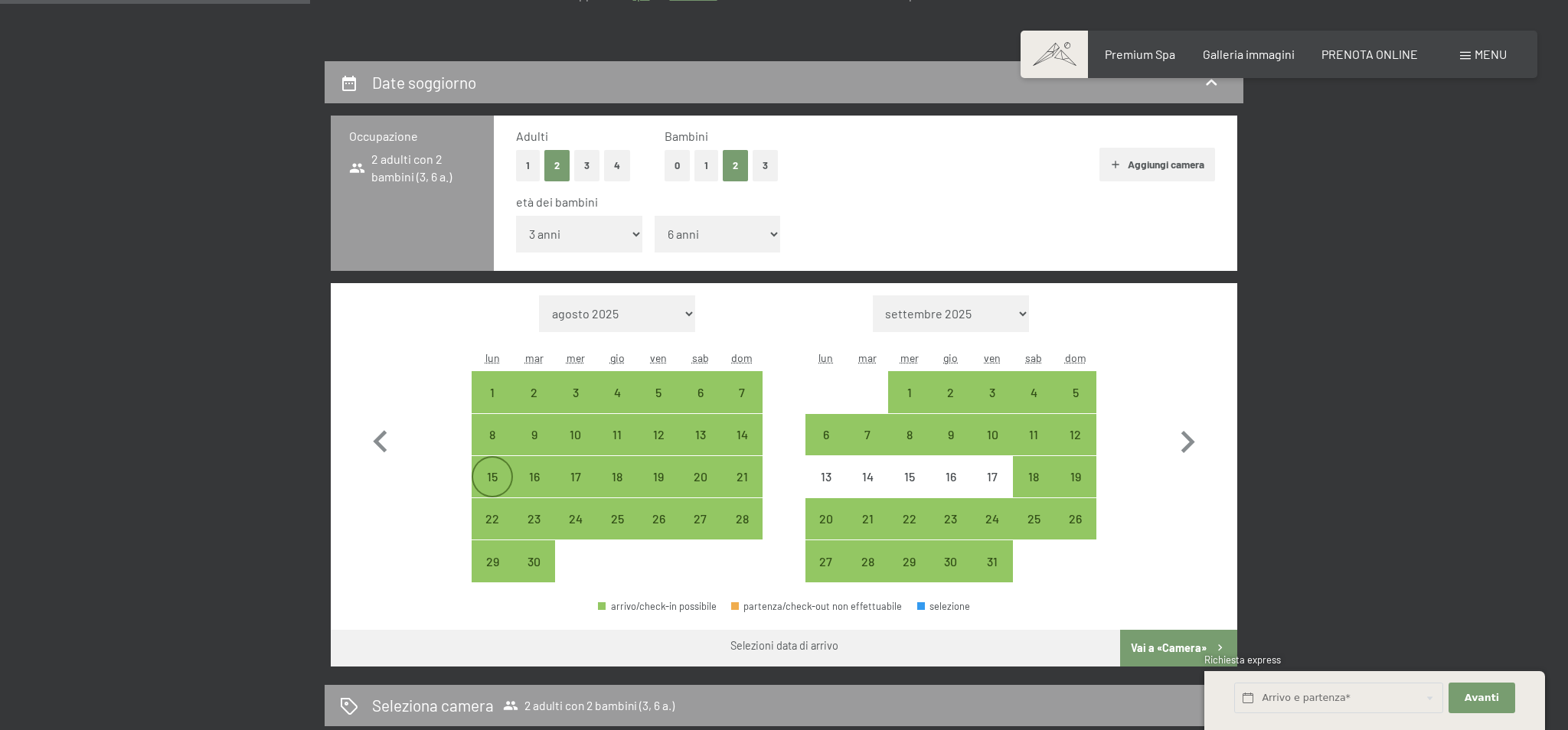
click at [500, 474] on div "15" at bounding box center [492, 489] width 38 height 38
select select "2025-09-01"
select select "2025-10-01"
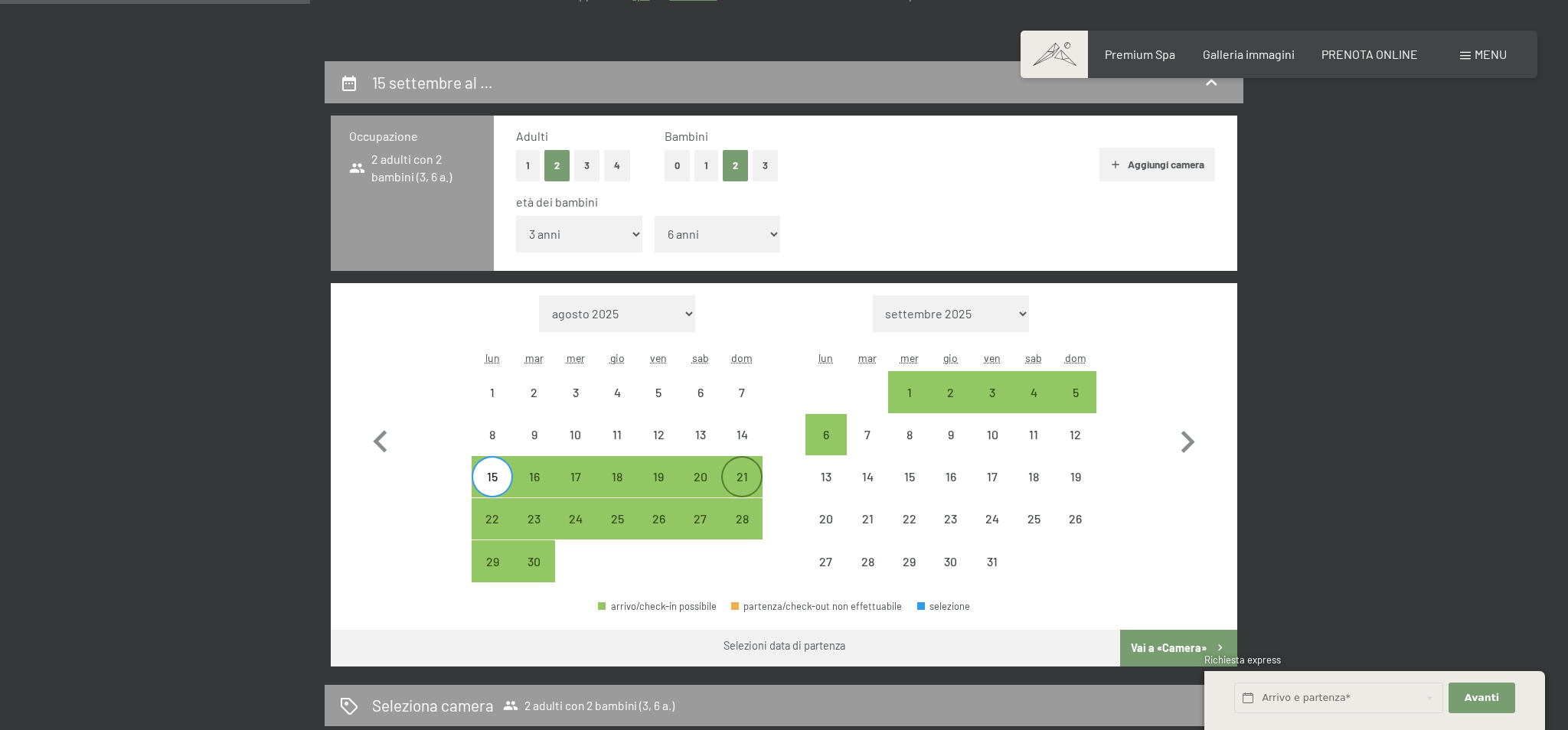
click at [760, 486] on div "21" at bounding box center [742, 489] width 38 height 38
select select "2025-09-01"
select select "2025-10-01"
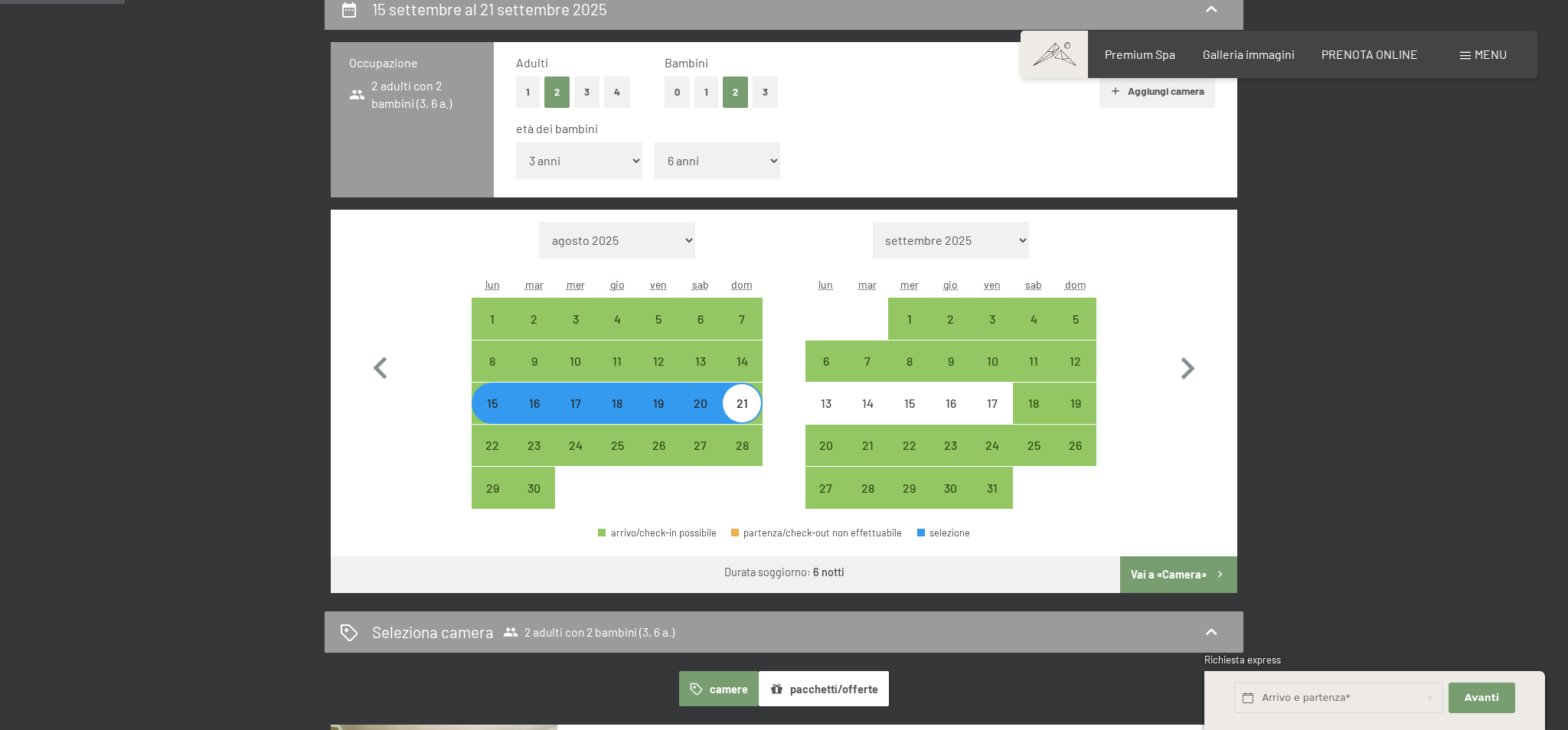
click at [1190, 583] on button "Vai a «Camera»" at bounding box center [1178, 575] width 117 height 36
select select "2025-09-01"
select select "2025-10-01"
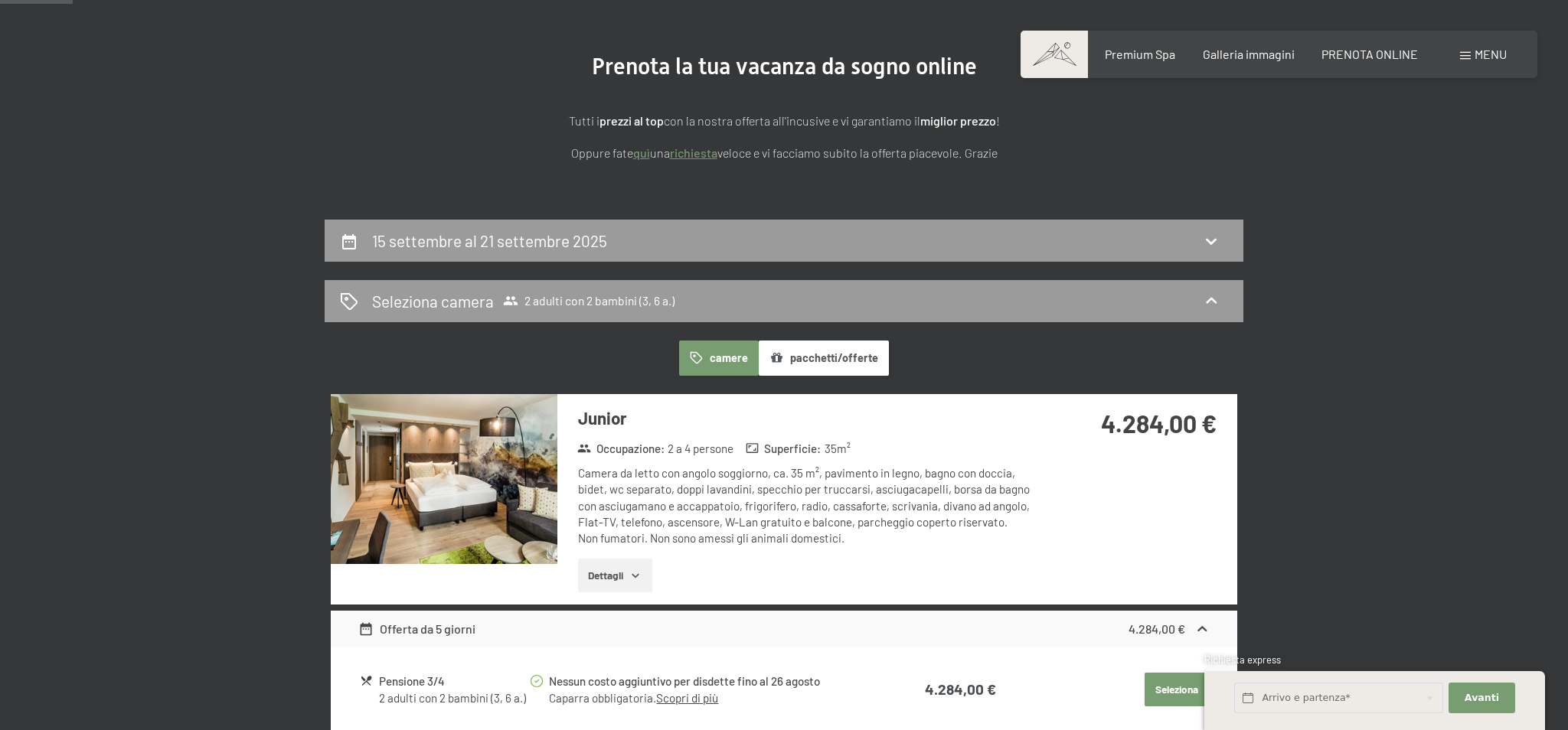
scroll to position [0, 0]
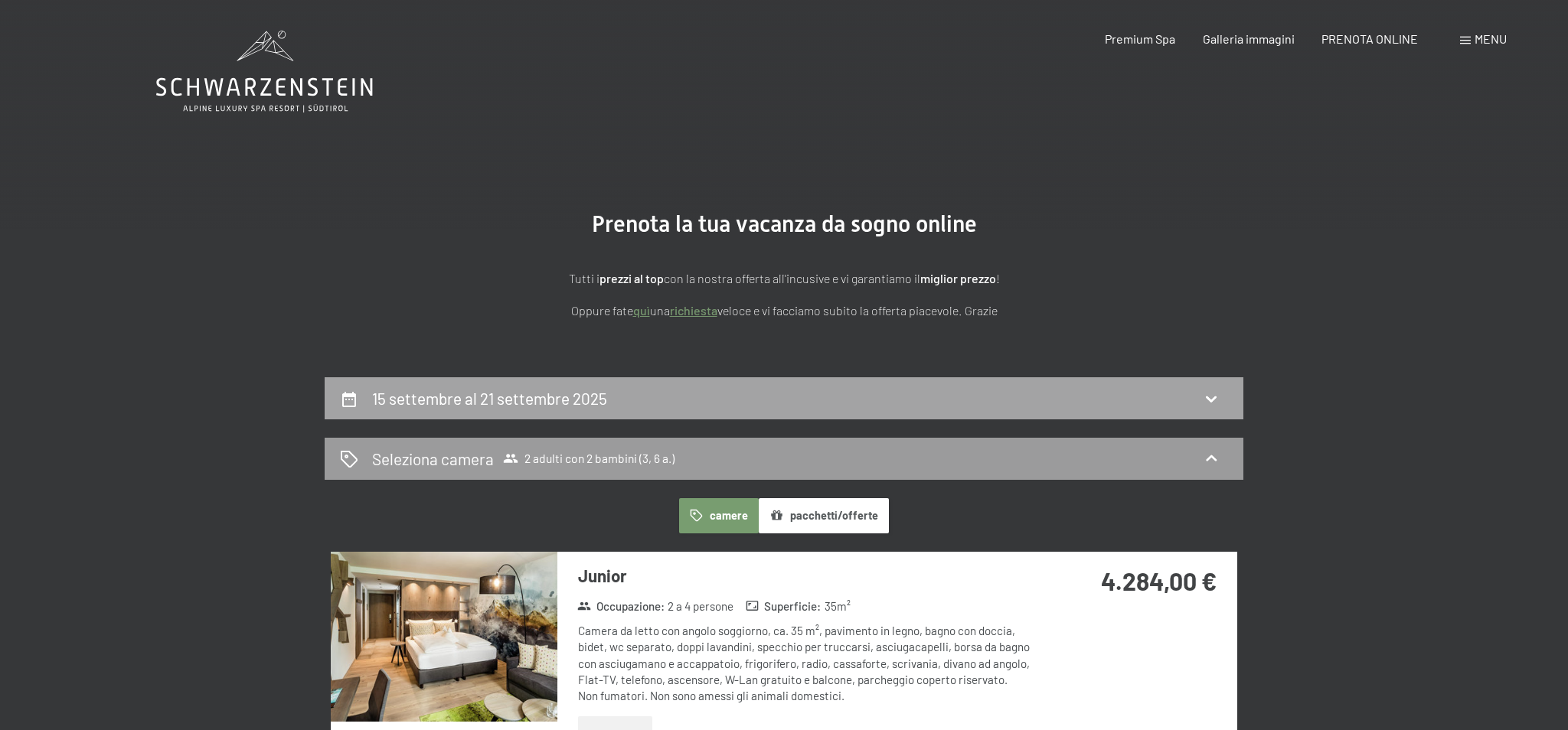
click at [688, 394] on div "15 settembre al 21 settembre 2025" at bounding box center [784, 398] width 888 height 22
select select "3"
select select "6"
select select "2025-09-01"
select select "2025-10-01"
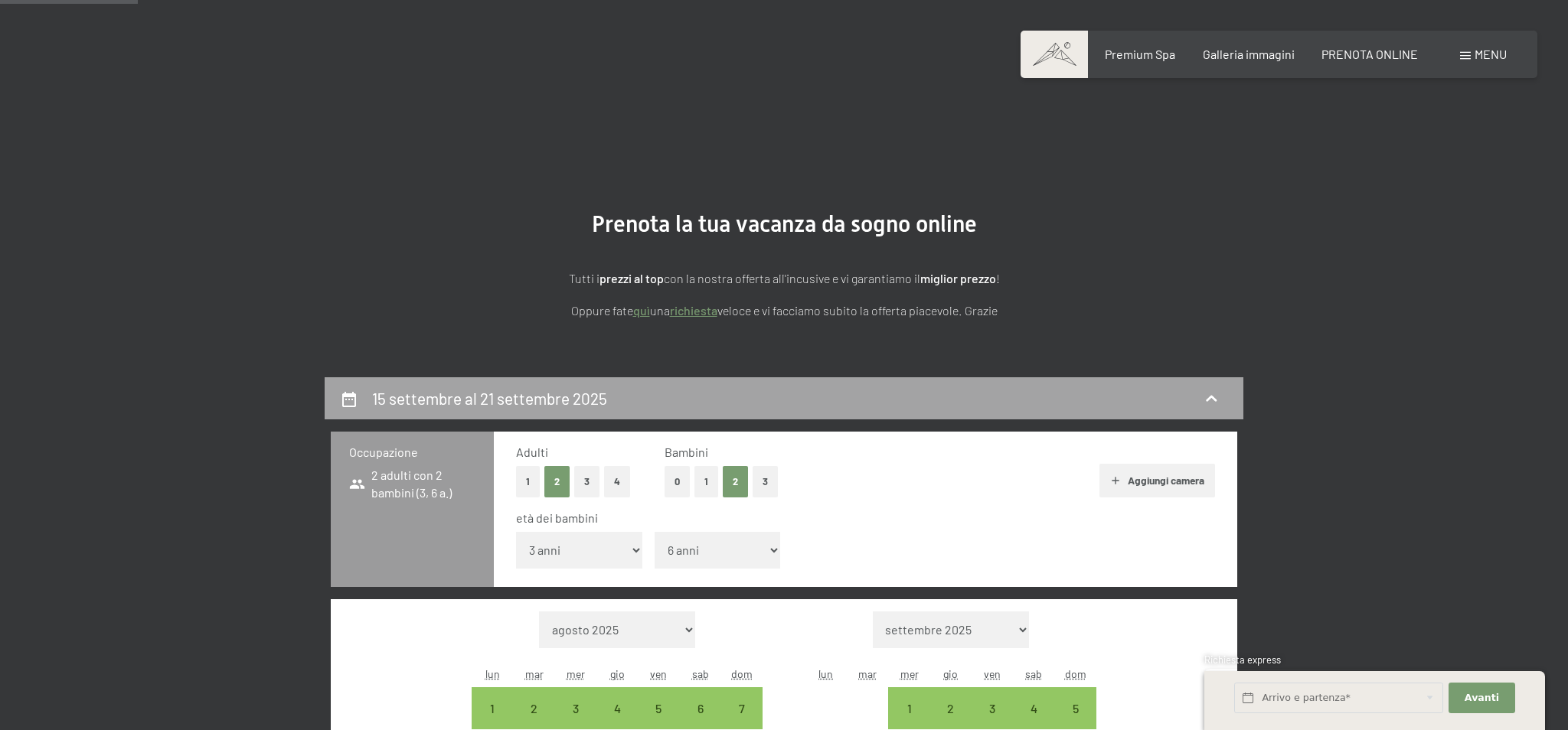
scroll to position [377, 0]
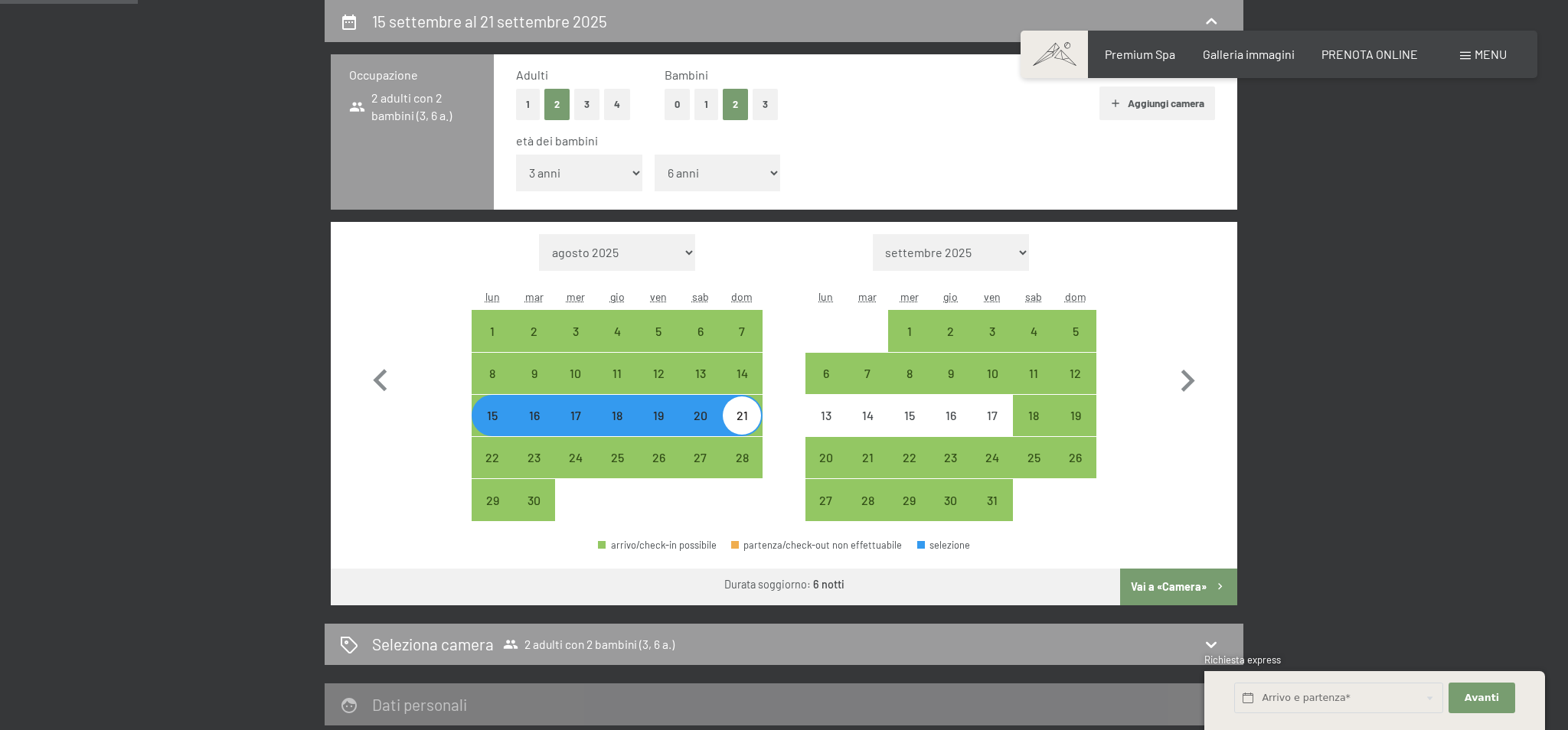
click at [672, 253] on select "agosto 2025 settembre 2025 ottobre 2025 novembre 2025 dicembre 2025 gennaio 202…" at bounding box center [617, 252] width 157 height 36
select select "2026-01-01"
select select "2026-02-01"
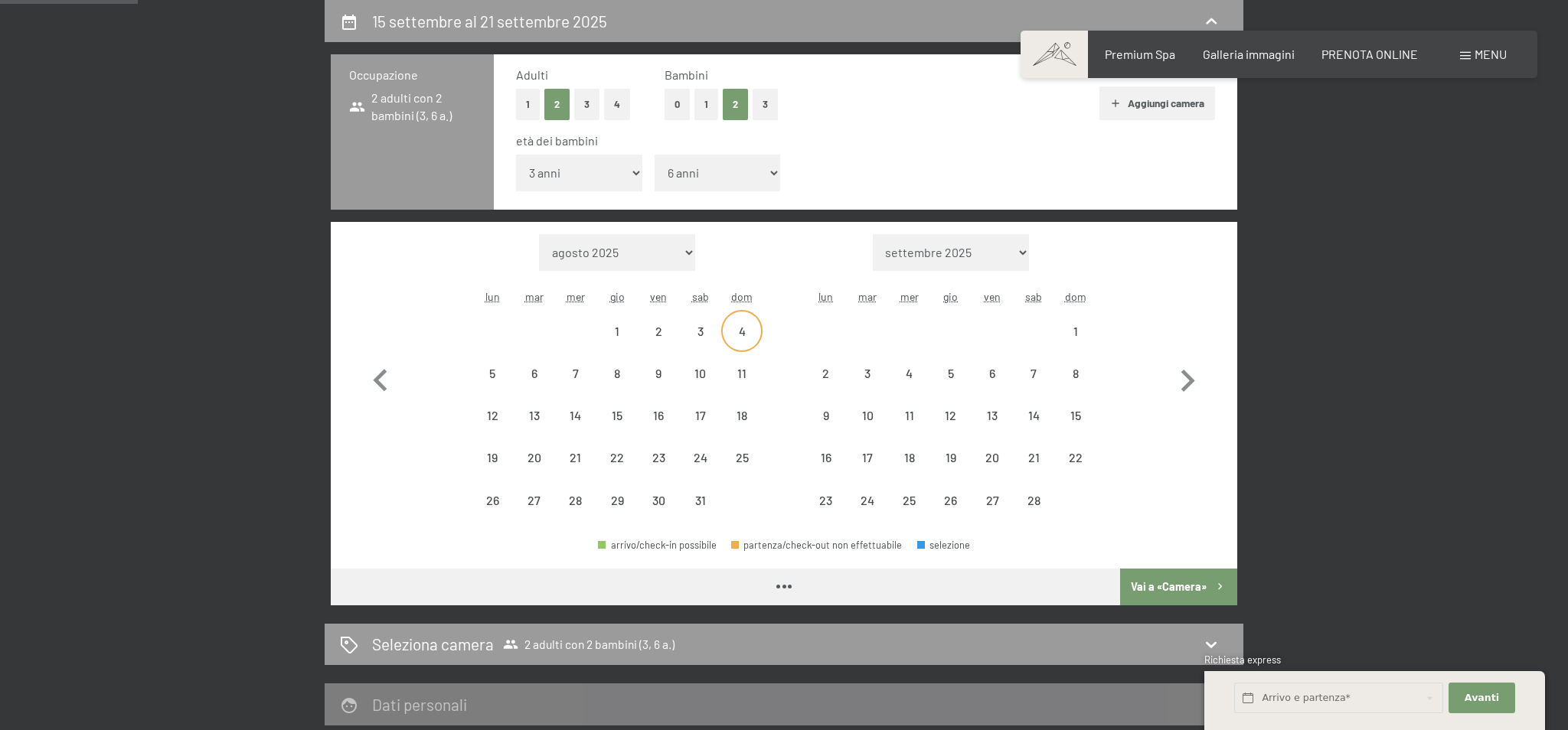
select select "2026-01-01"
select select "2026-02-01"
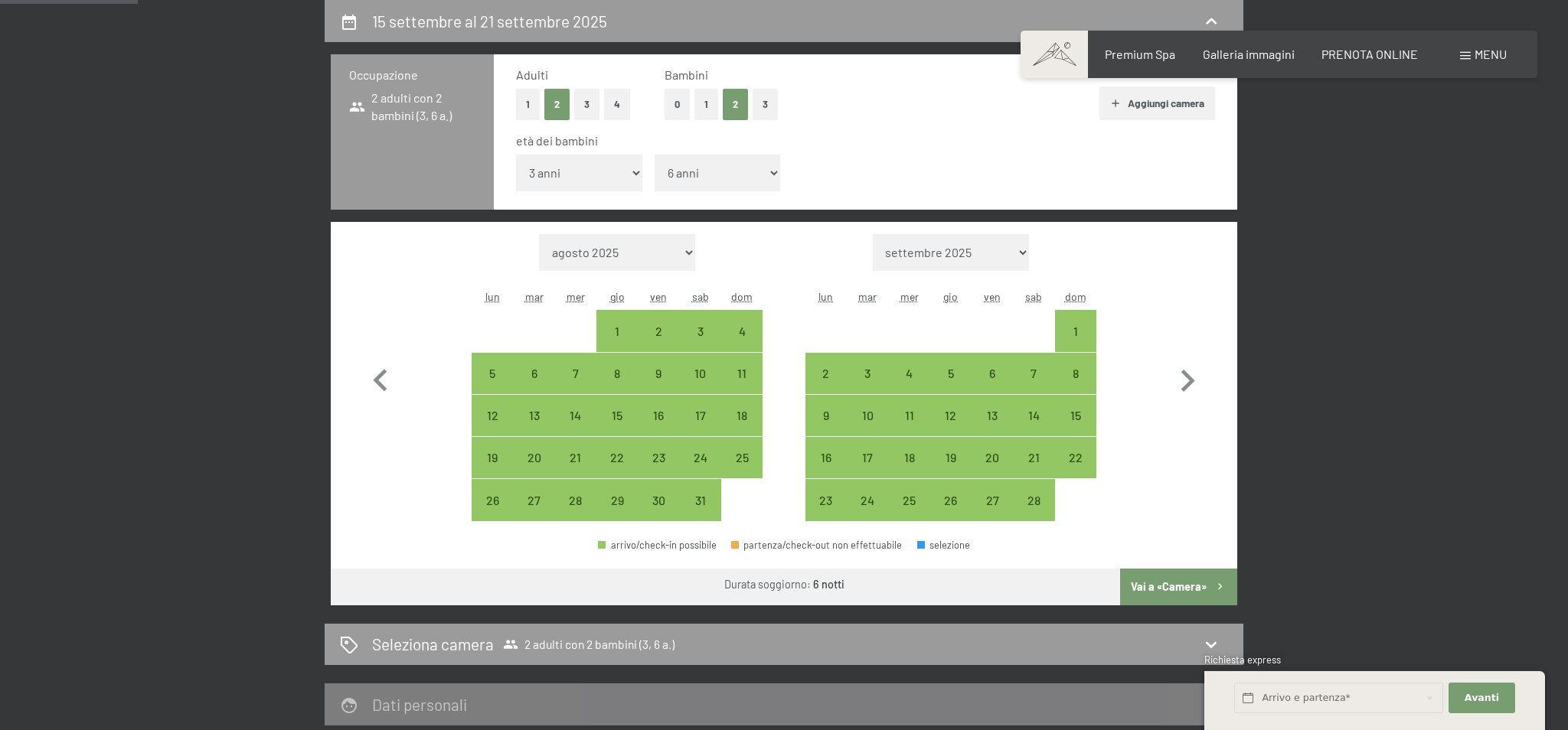
click at [940, 325] on div at bounding box center [951, 331] width 41 height 41
click at [835, 379] on div "2" at bounding box center [825, 387] width 38 height 38
select select "2026-01-01"
select select "2026-02-01"
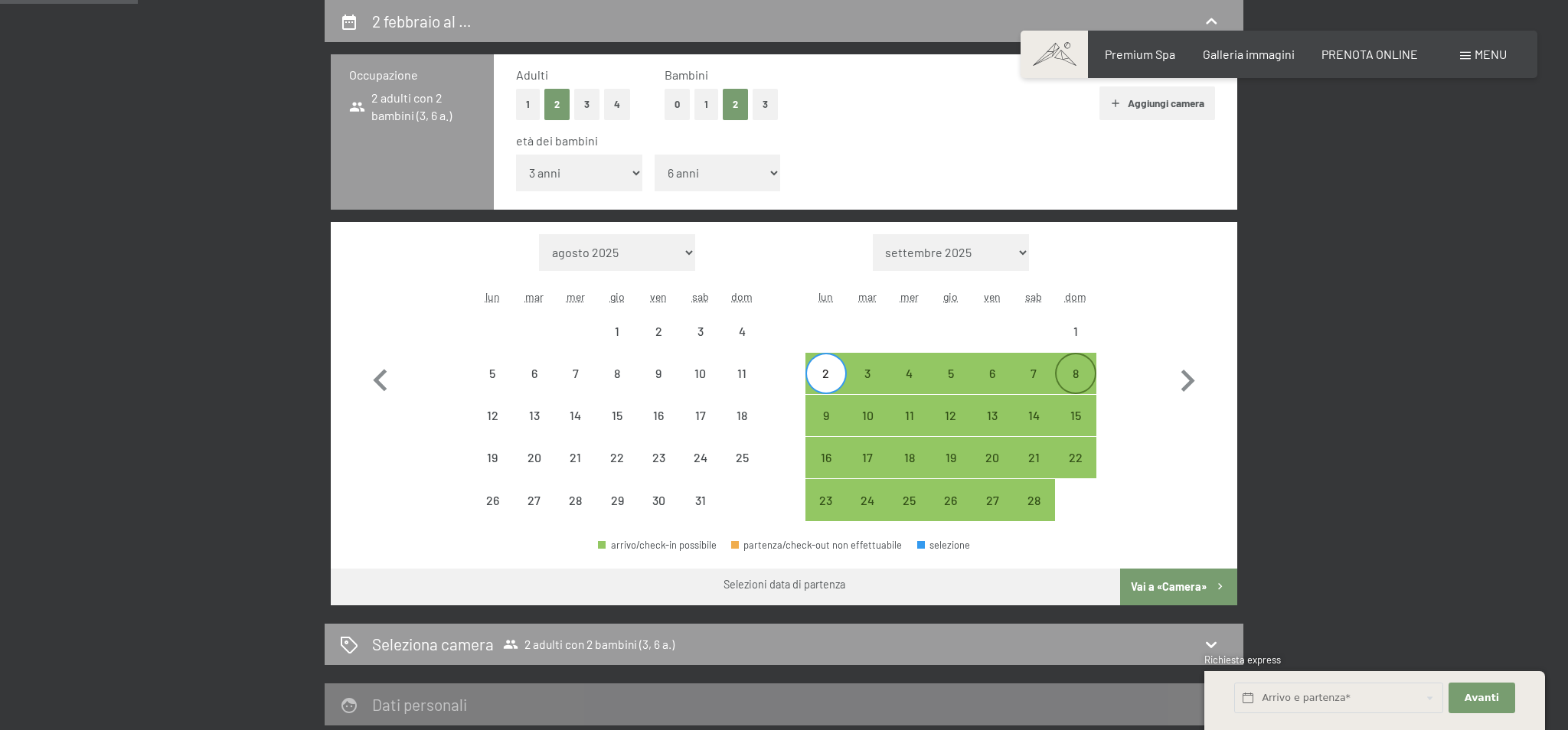
click at [1083, 368] on div "8" at bounding box center [1075, 387] width 38 height 38
select select "2026-01-01"
select select "2026-02-01"
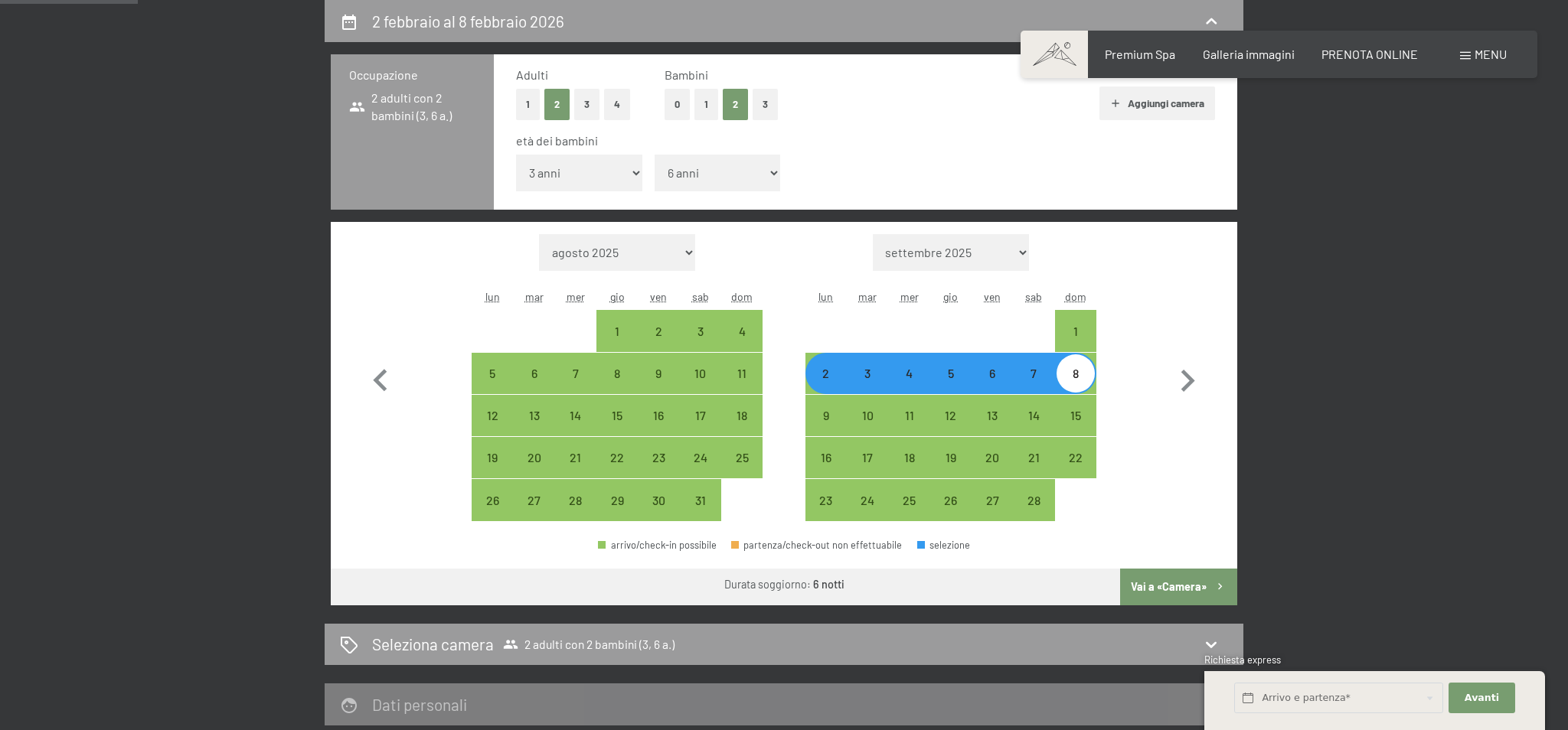
click at [1179, 582] on button "Vai a «Camera»" at bounding box center [1178, 587] width 117 height 36
select select "2026-01-01"
select select "2026-02-01"
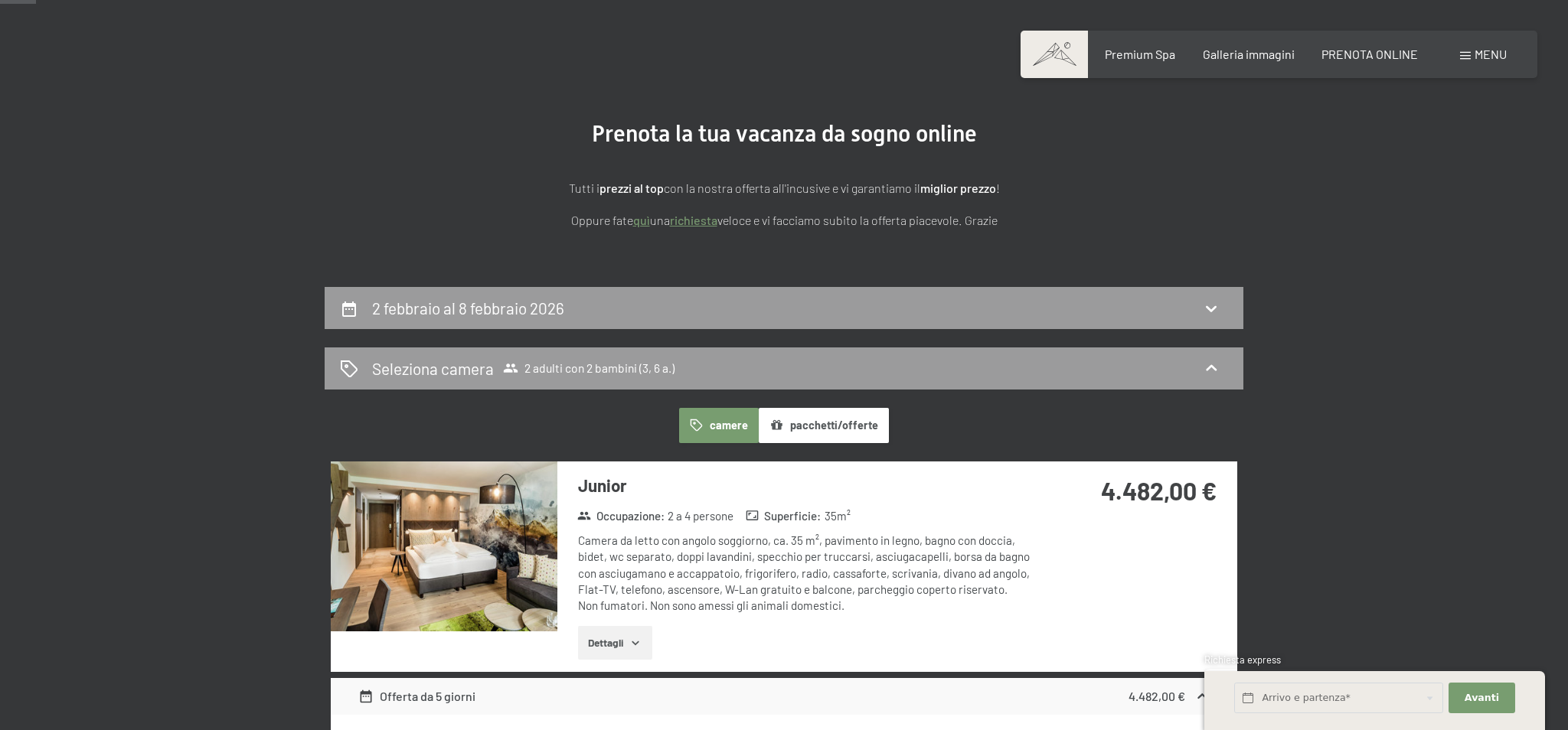
scroll to position [61, 0]
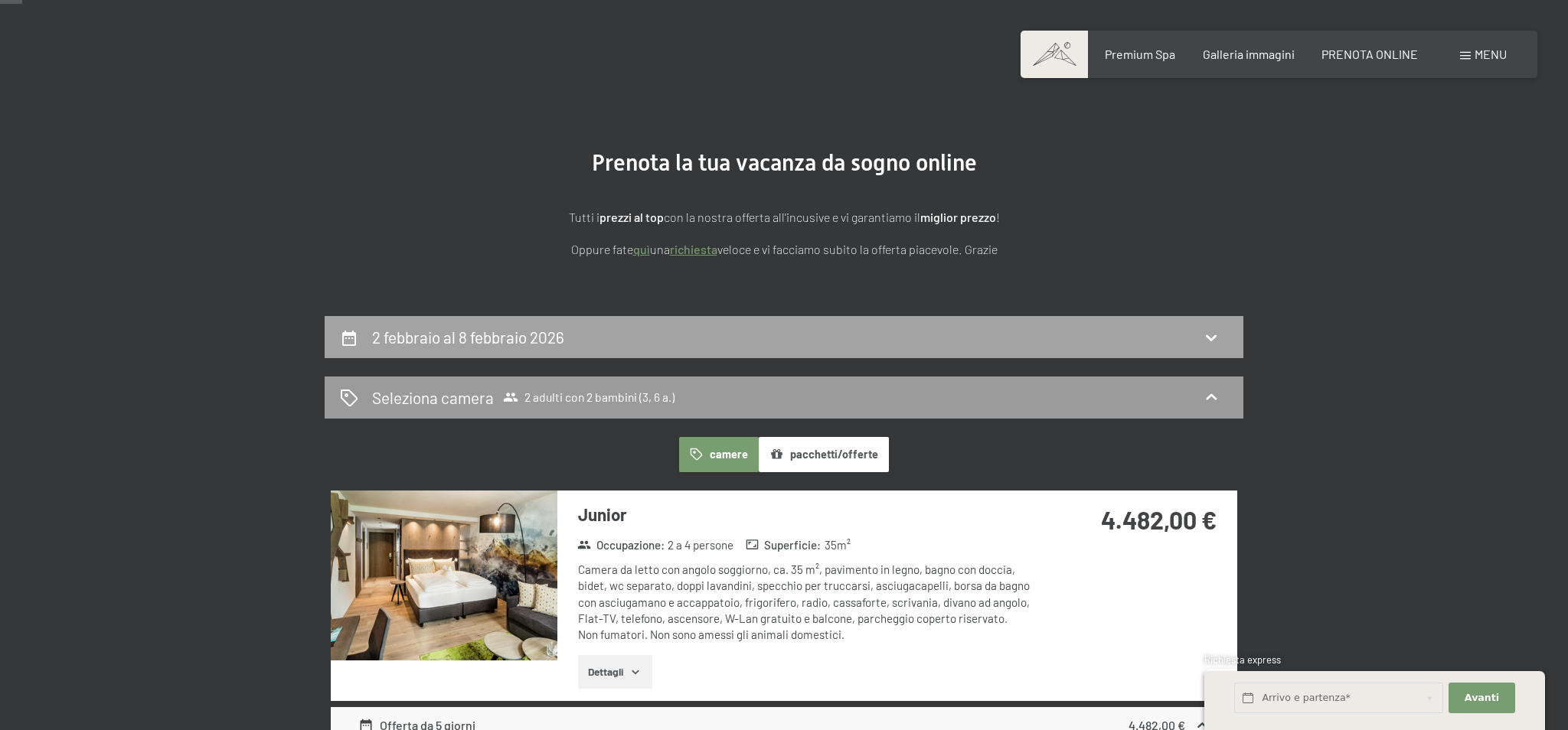
click at [1010, 355] on div "2 febbraio al 8 febbraio 2026" at bounding box center [783, 337] width 918 height 42
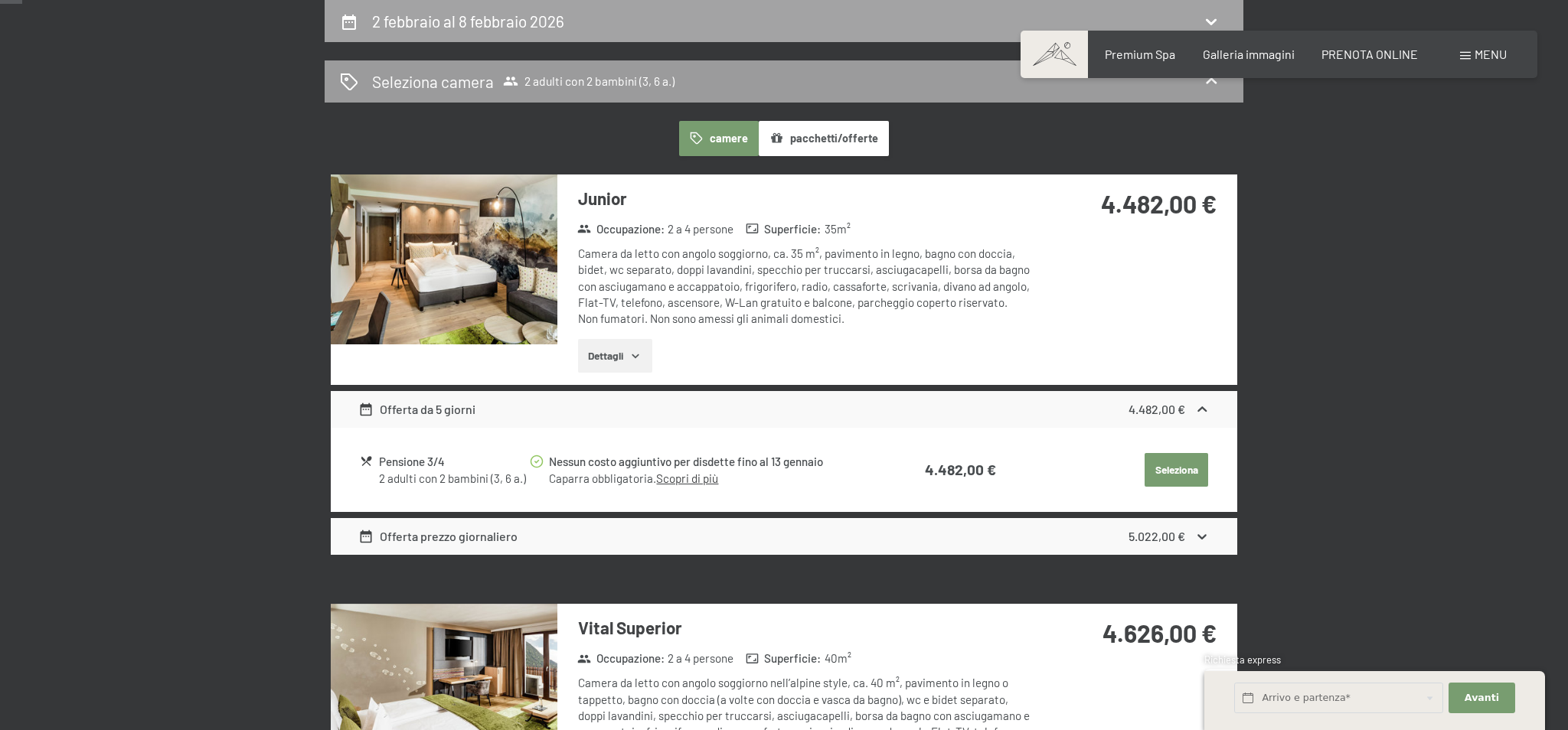
select select "3"
select select "6"
select select "2026-01-01"
select select "2026-02-01"
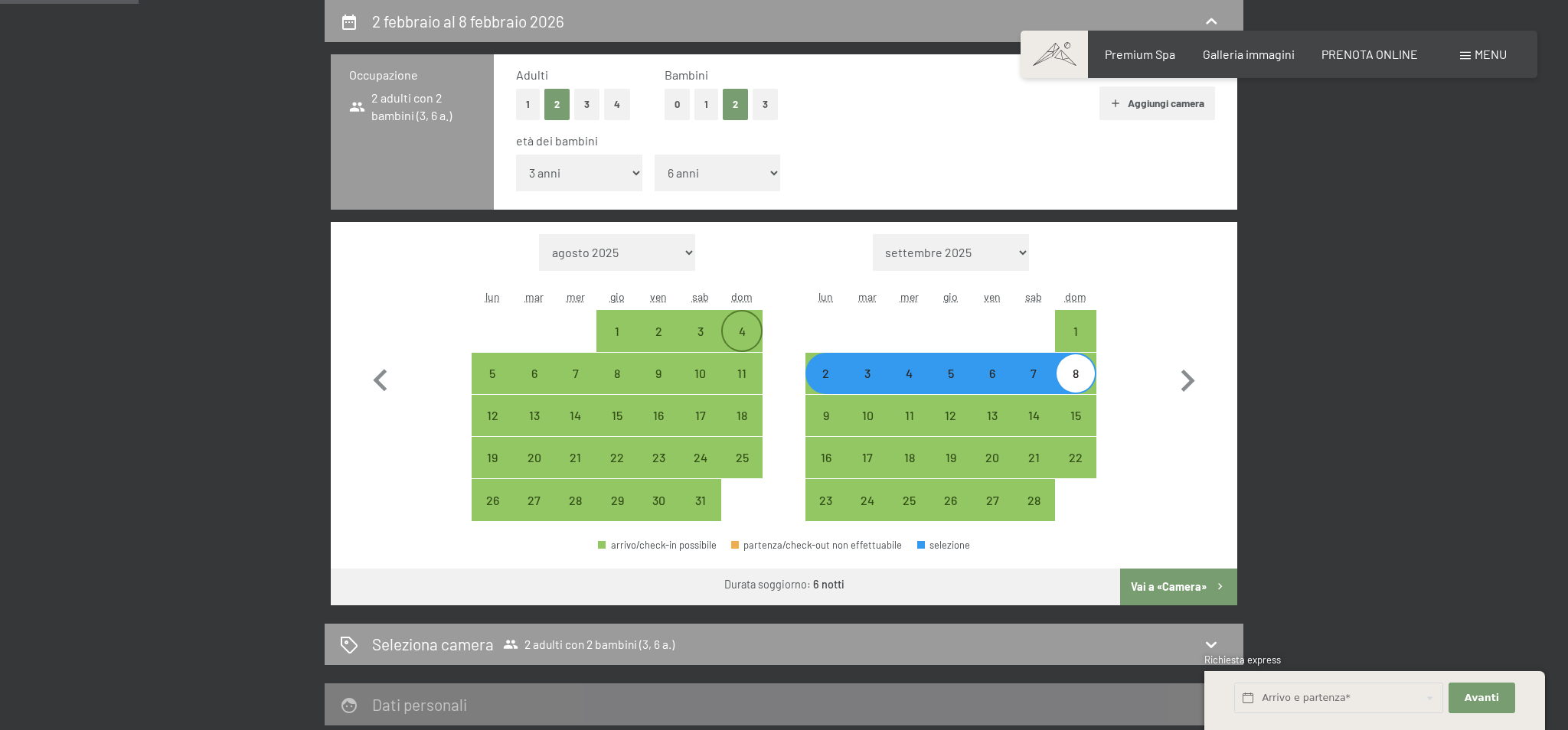
click at [736, 330] on div "4" at bounding box center [742, 344] width 38 height 38
select select "2026-01-01"
select select "2026-02-01"
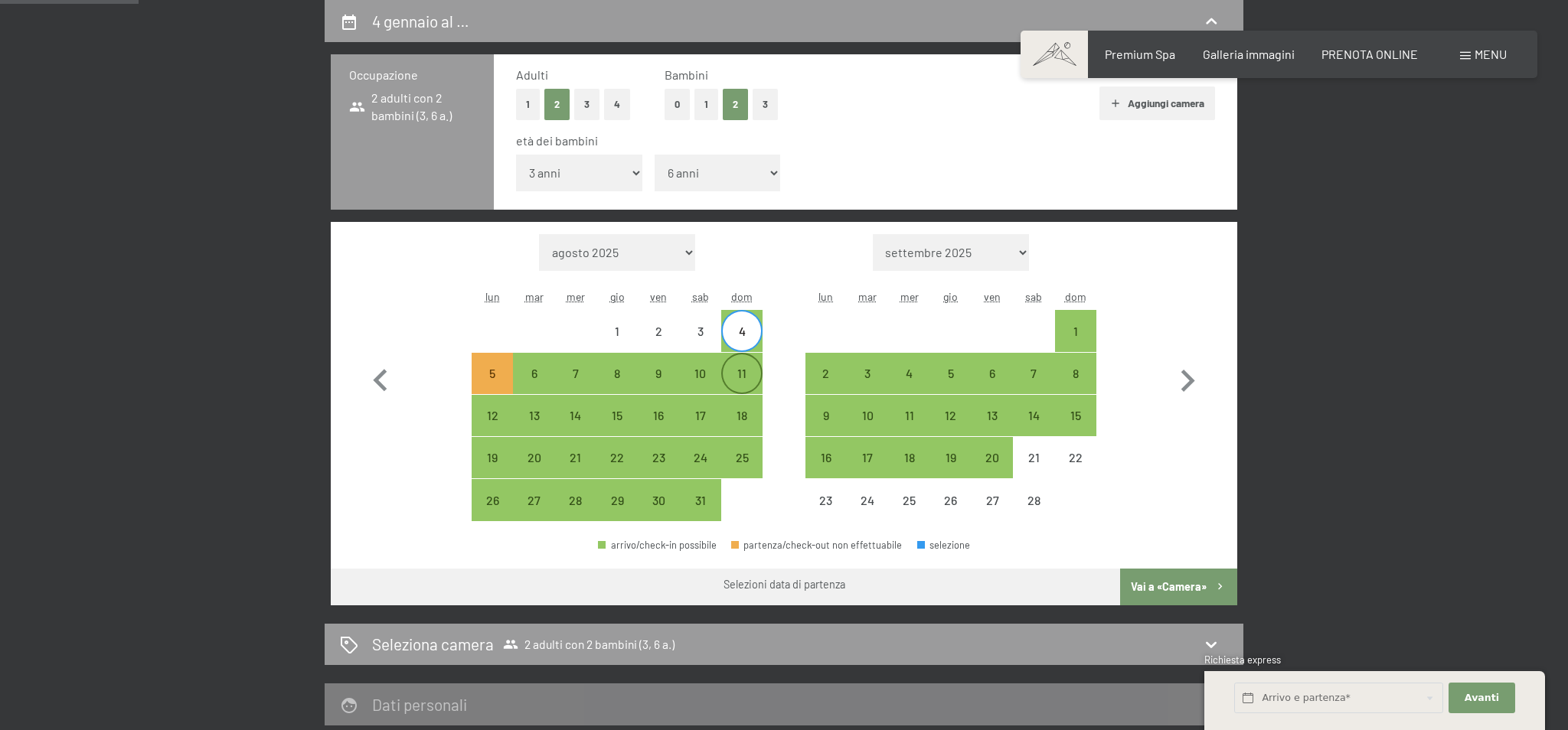
click at [749, 381] on div "11" at bounding box center [742, 387] width 38 height 38
select select "2026-01-01"
select select "2026-02-01"
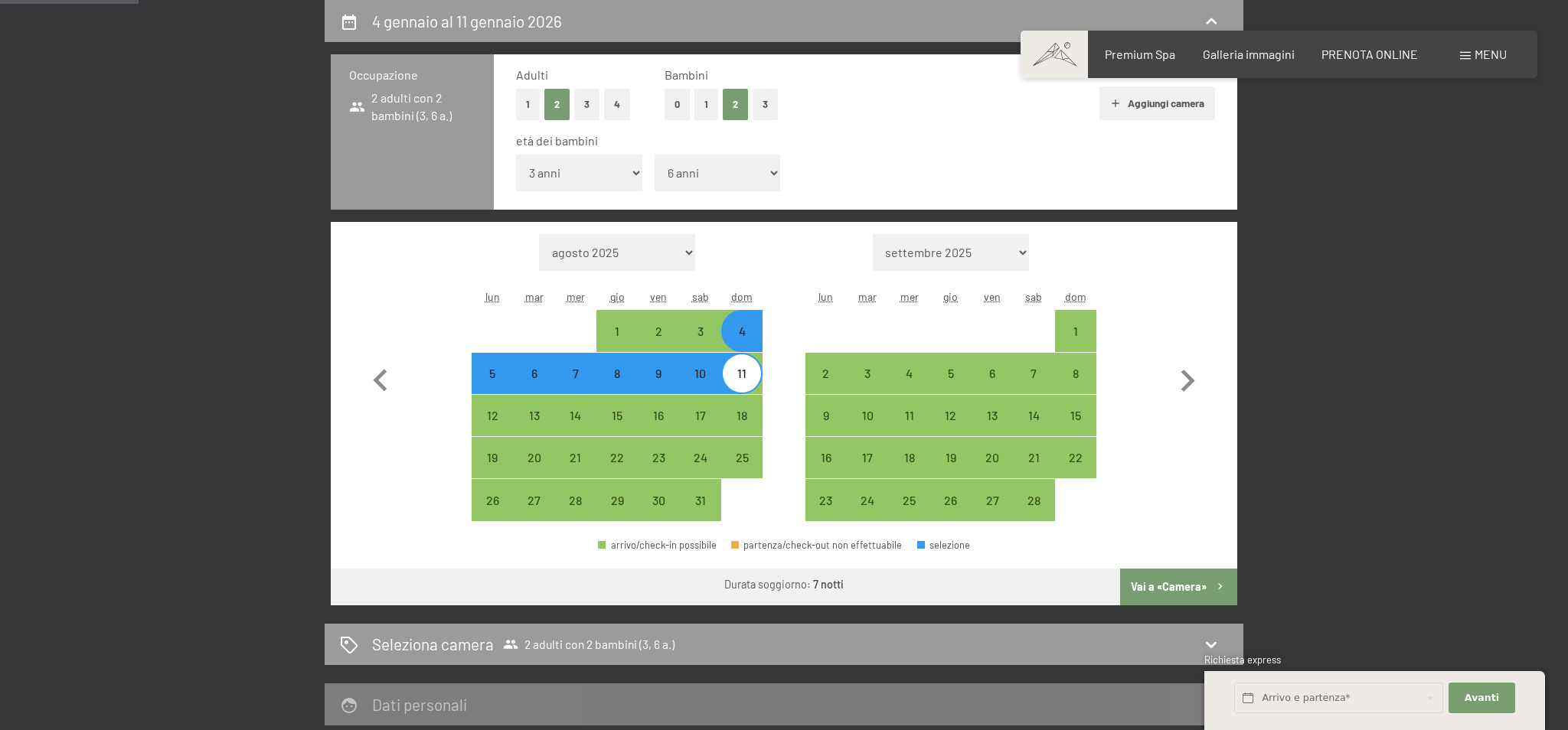
click at [1190, 583] on button "Vai a «Camera»" at bounding box center [1178, 587] width 117 height 36
select select "2026-01-01"
select select "2026-02-01"
